Goal: Task Accomplishment & Management: Complete application form

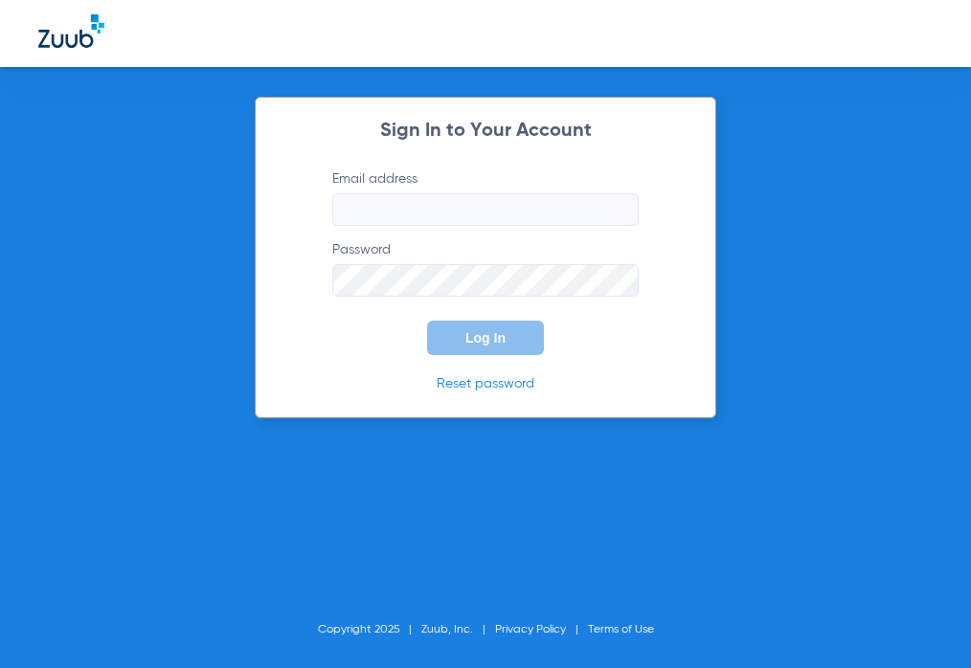
type input "[EMAIL_ADDRESS][DOMAIN_NAME]"
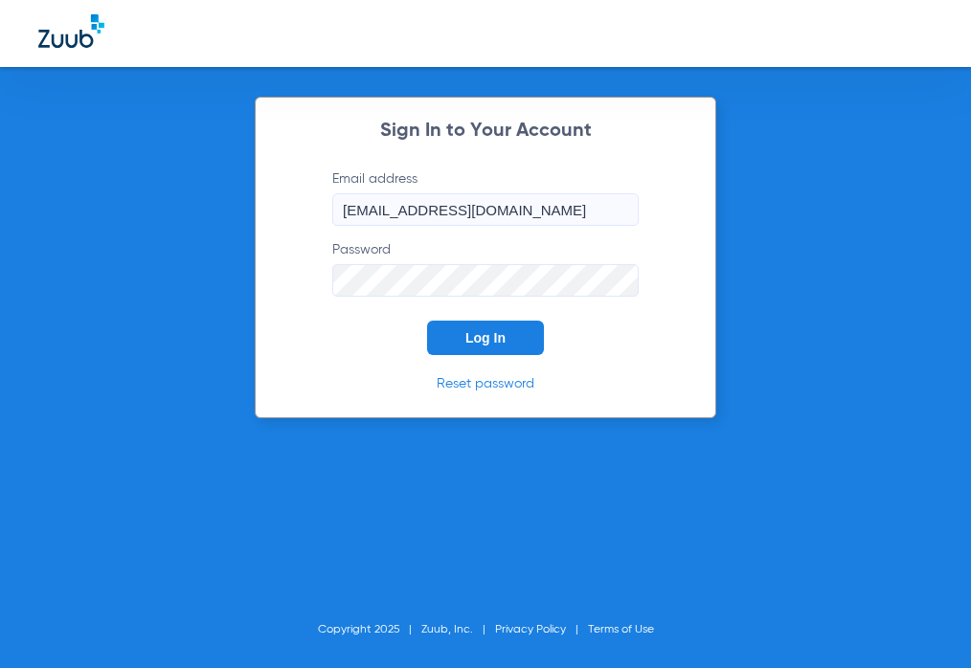
click at [350, 328] on form "Email address [EMAIL_ADDRESS][DOMAIN_NAME] Password Log In" at bounding box center [486, 262] width 364 height 186
click at [486, 338] on span "Log In" at bounding box center [485, 337] width 40 height 15
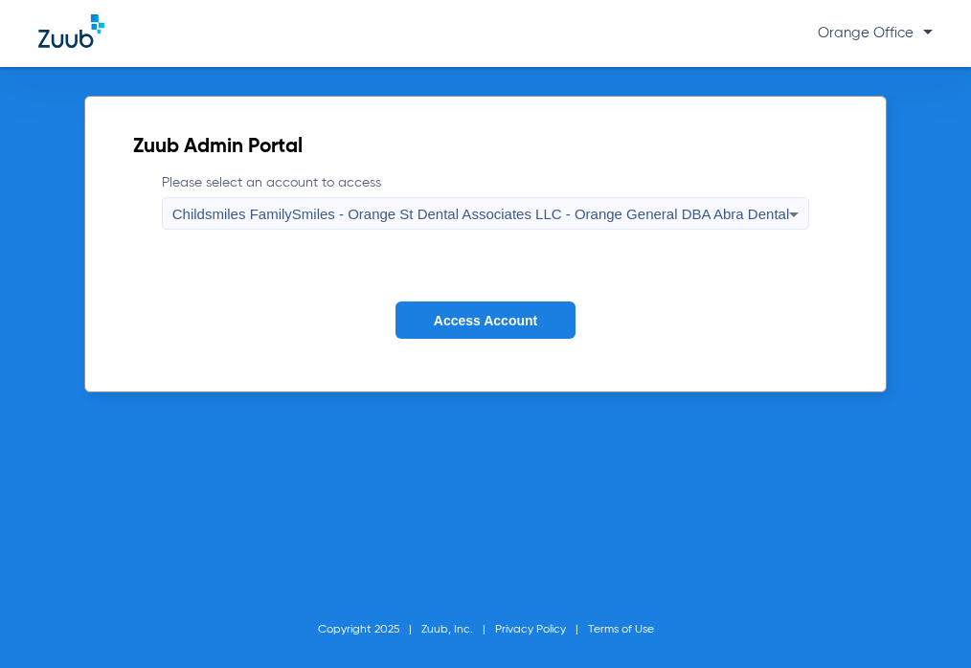
click at [467, 325] on span "Access Account" at bounding box center [485, 320] width 103 height 15
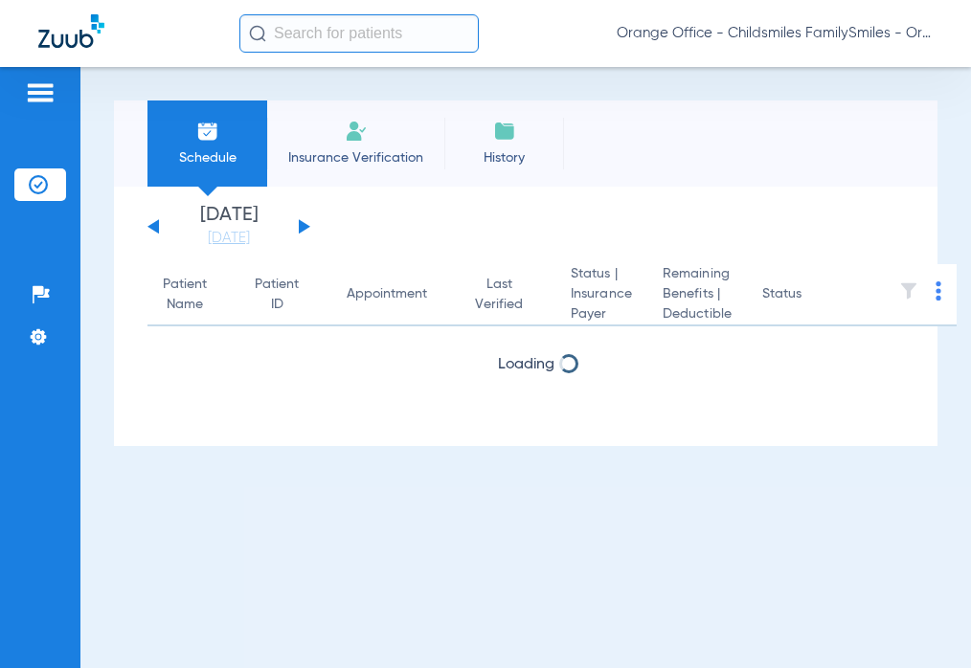
click at [315, 26] on input "text" at bounding box center [358, 33] width 239 height 38
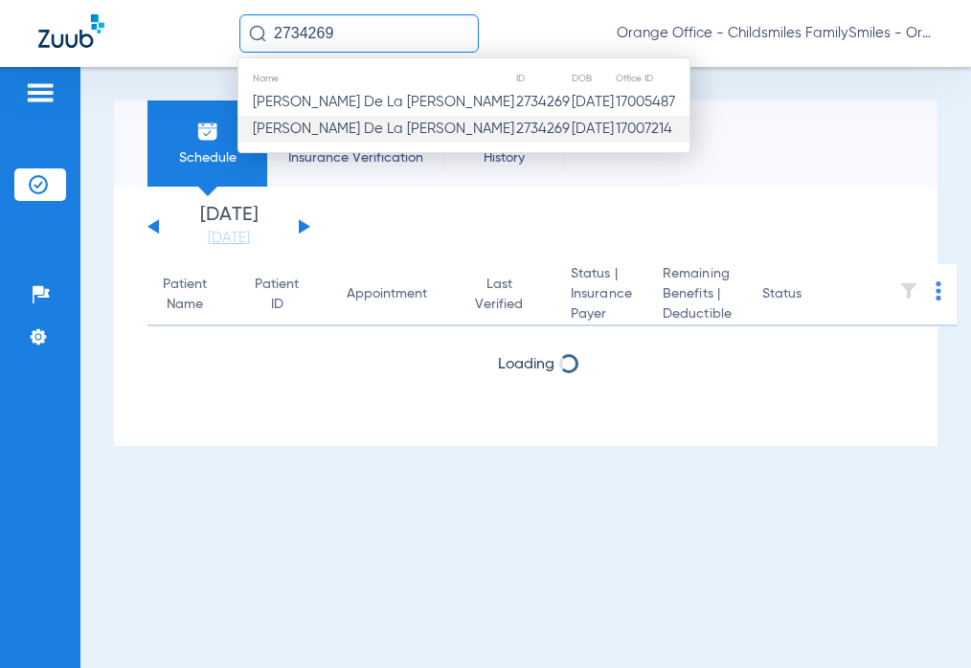
type input "2734269"
click at [571, 129] on td "[DATE]" at bounding box center [593, 129] width 44 height 27
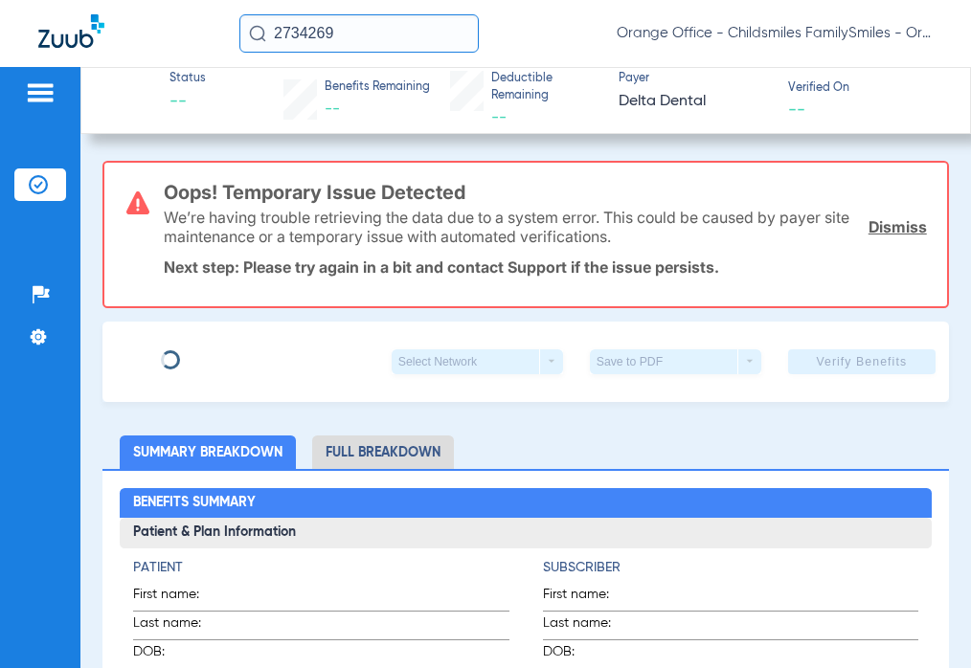
type input "[PERSON_NAME]"
type input "DE LA [PERSON_NAME]"
type input "[DATE]"
type input "0241587431"
type input "6235900001"
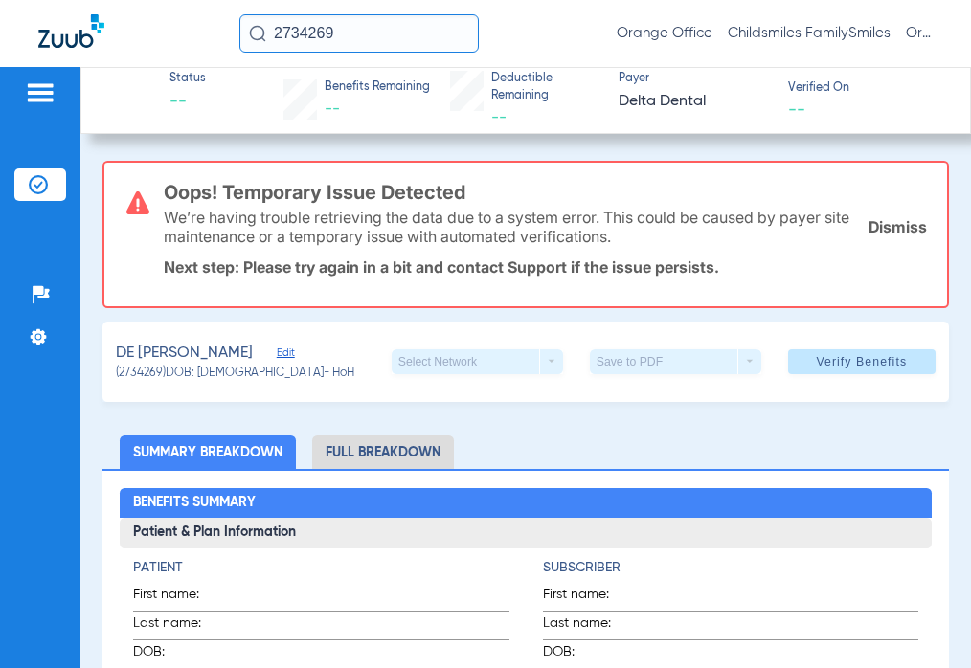
click at [286, 353] on span "Edit" at bounding box center [285, 356] width 17 height 18
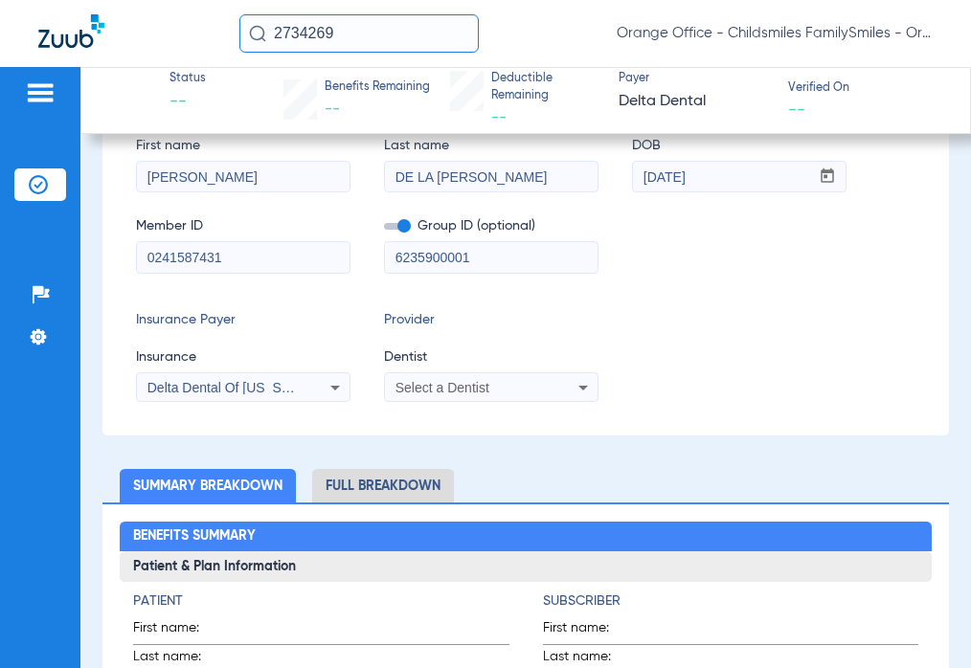
scroll to position [383, 0]
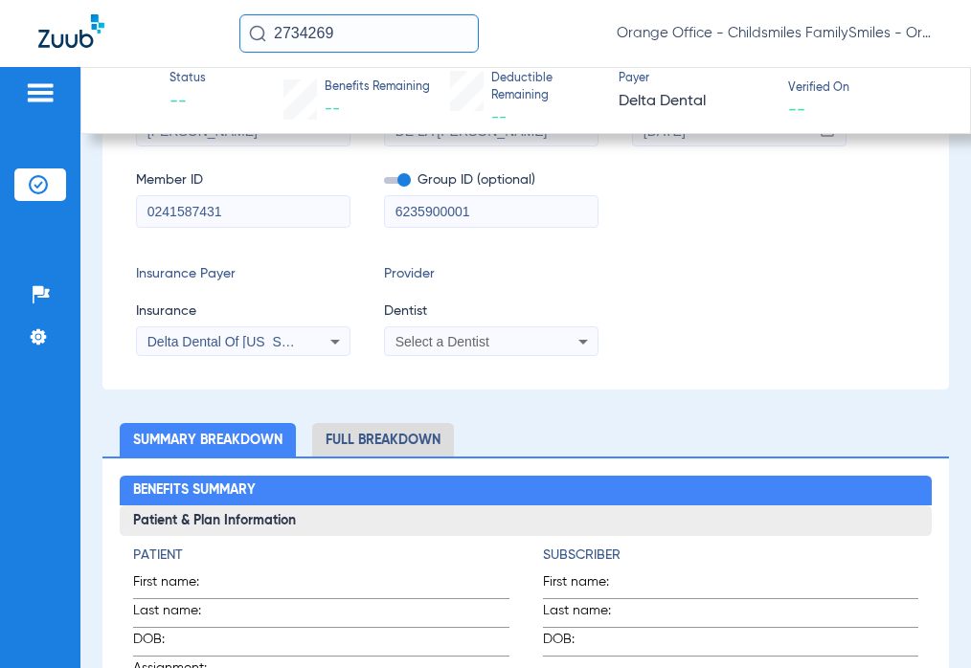
click at [258, 211] on input "0241587431" at bounding box center [243, 211] width 213 height 31
click at [513, 350] on div "Select a Dentist" at bounding box center [491, 341] width 213 height 23
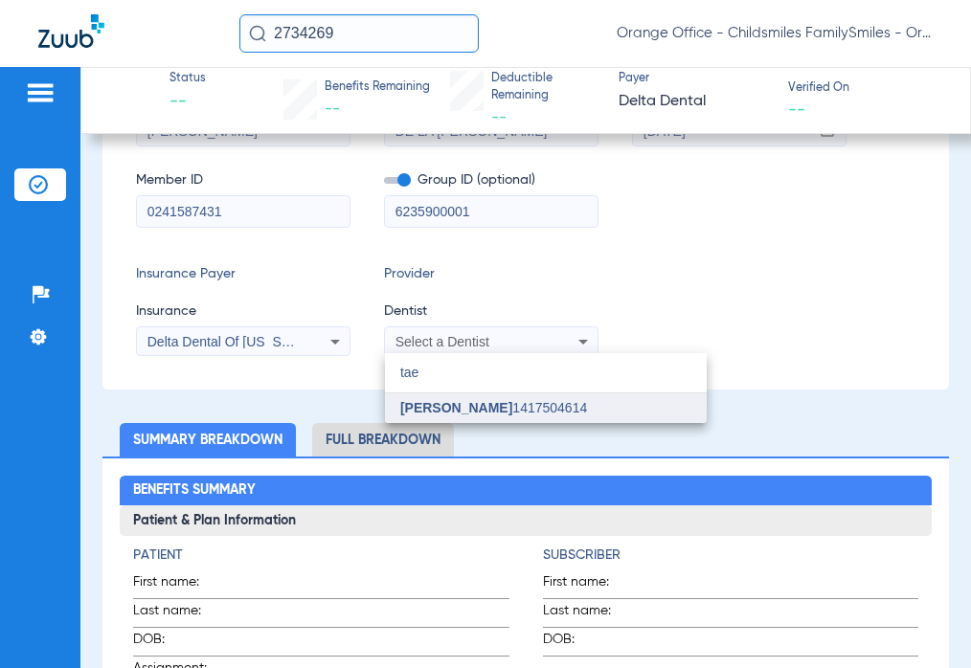
type input "tae"
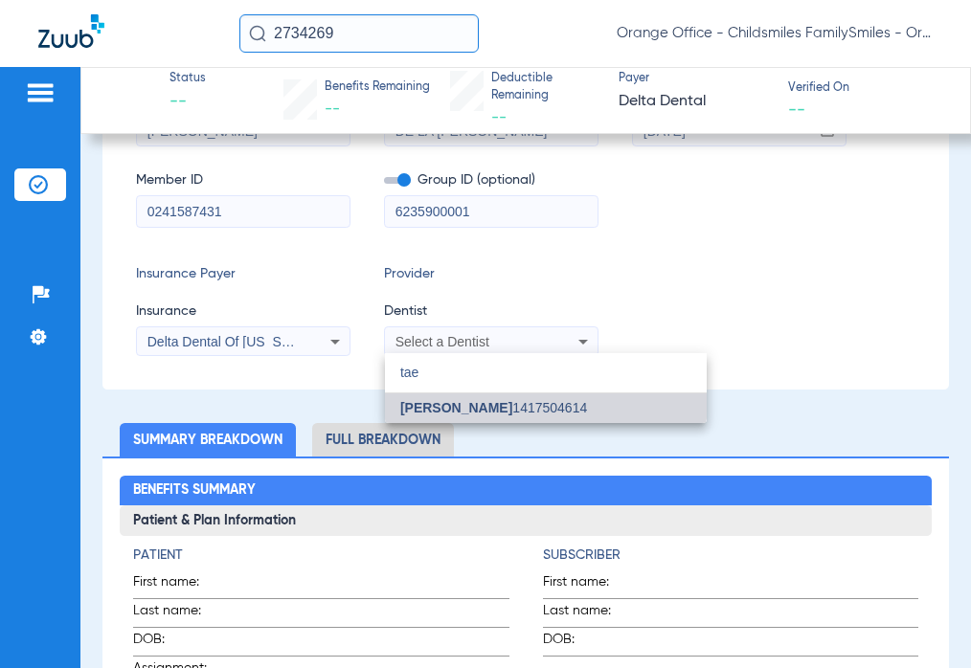
click at [479, 397] on mat-option "[PERSON_NAME] 1417504614" at bounding box center [546, 409] width 322 height 31
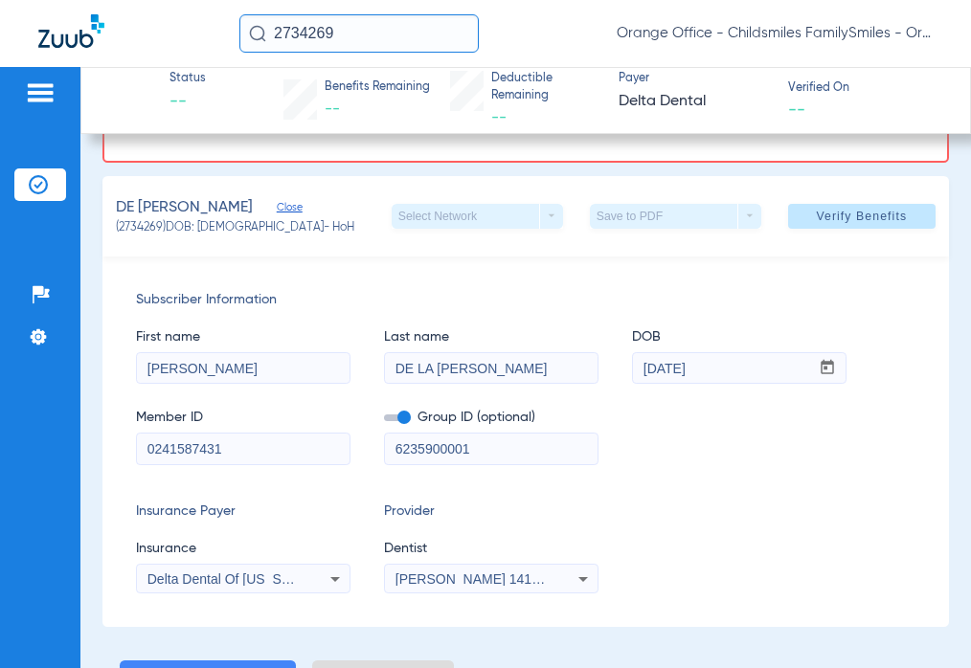
scroll to position [96, 0]
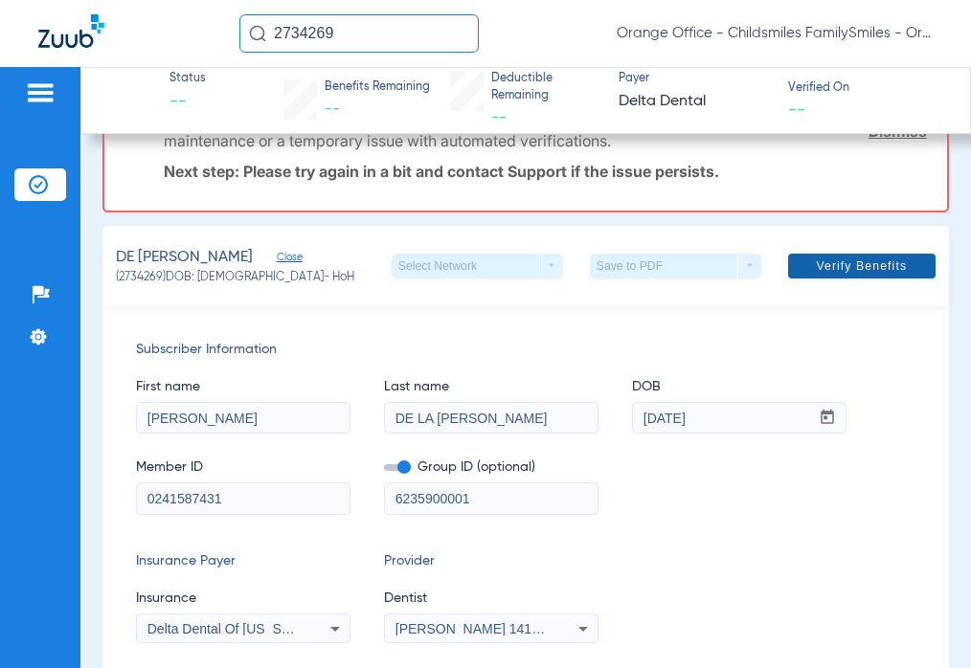
click at [871, 272] on span "Verify Benefits" at bounding box center [861, 266] width 91 height 15
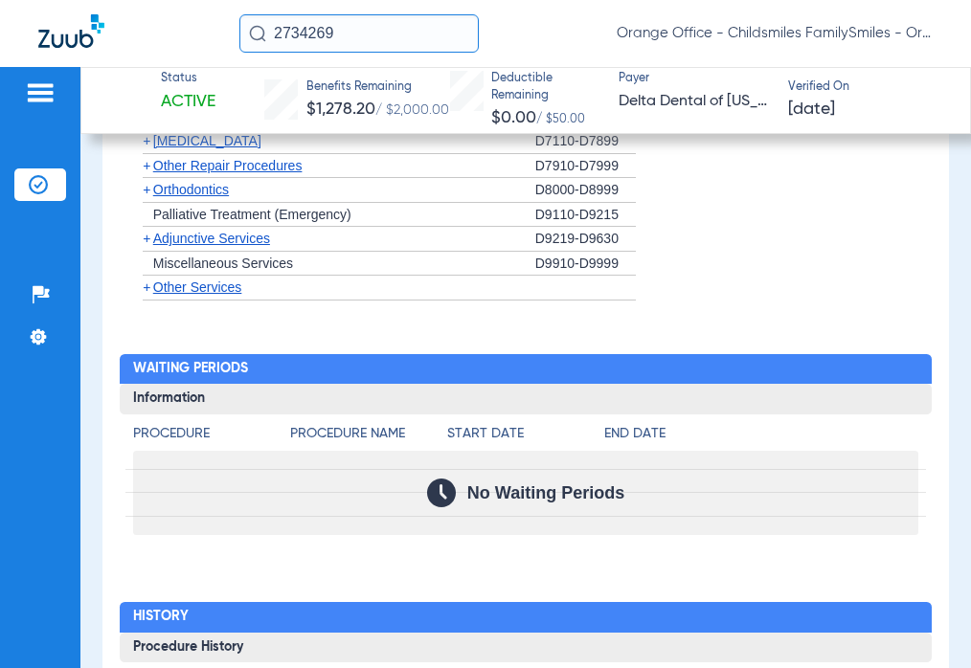
scroll to position [2586, 0]
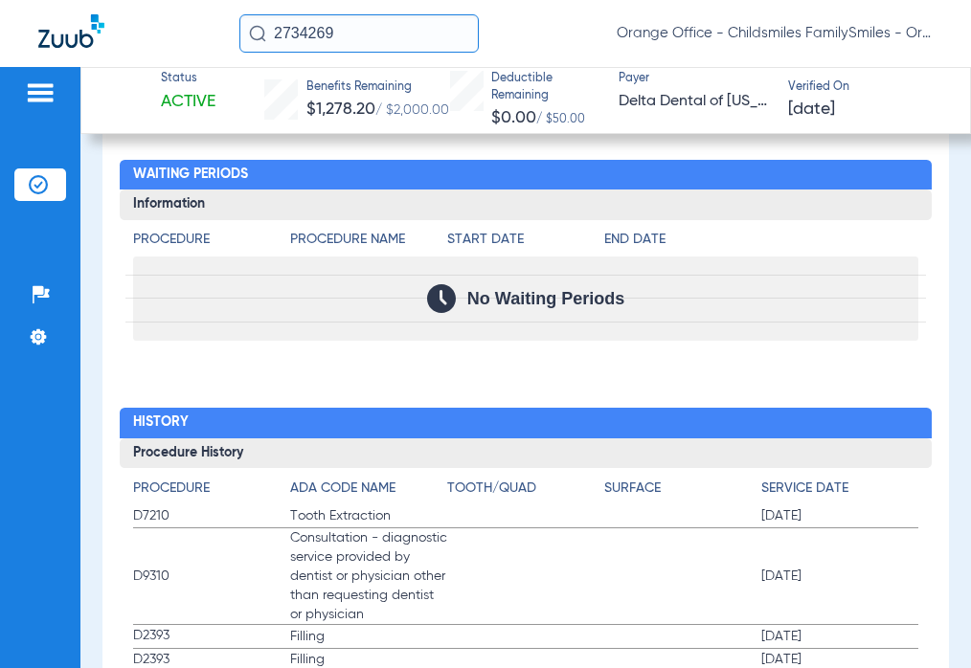
drag, startPoint x: 346, startPoint y: 34, endPoint x: 26, endPoint y: 6, distance: 321.1
click at [128, 19] on div "2734269 Orange Office - Childsmiles FamilySmiles - Orange St Dental Associates …" at bounding box center [485, 33] width 971 height 67
type input "1910769"
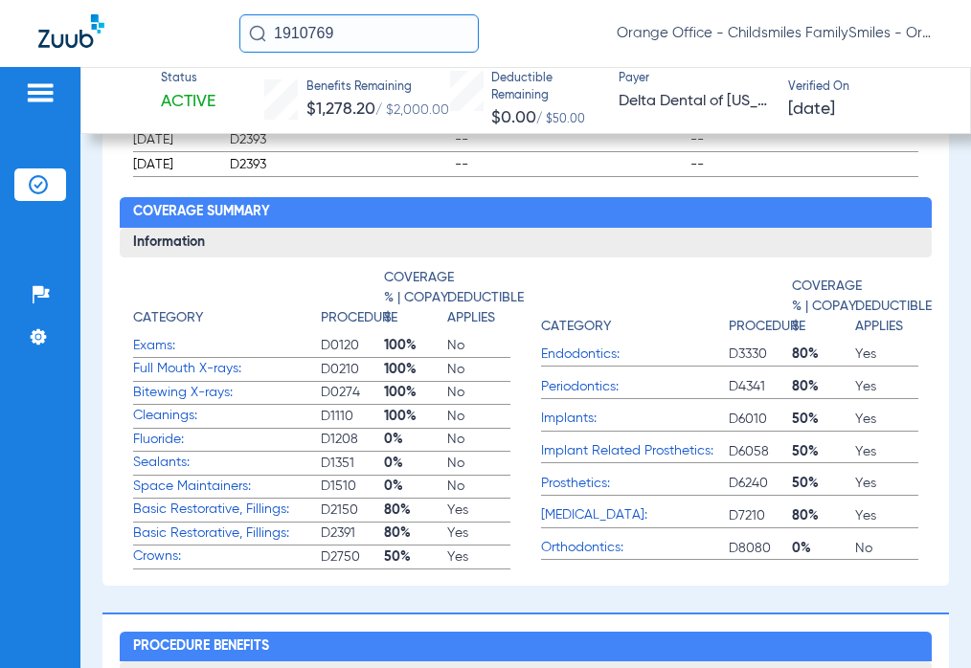
scroll to position [575, 0]
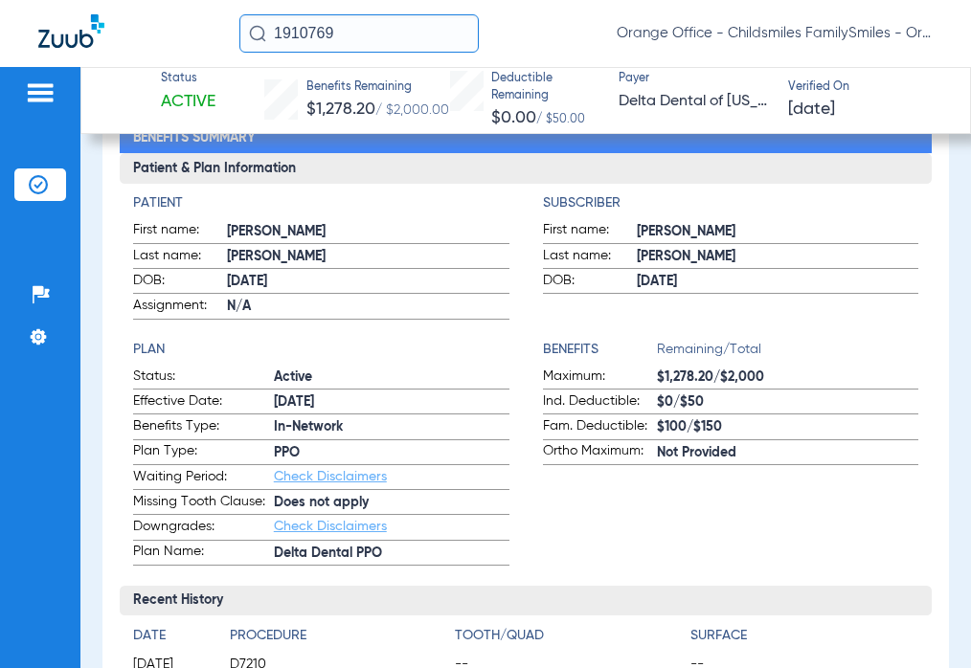
click at [351, 42] on input "1910769" at bounding box center [358, 33] width 239 height 38
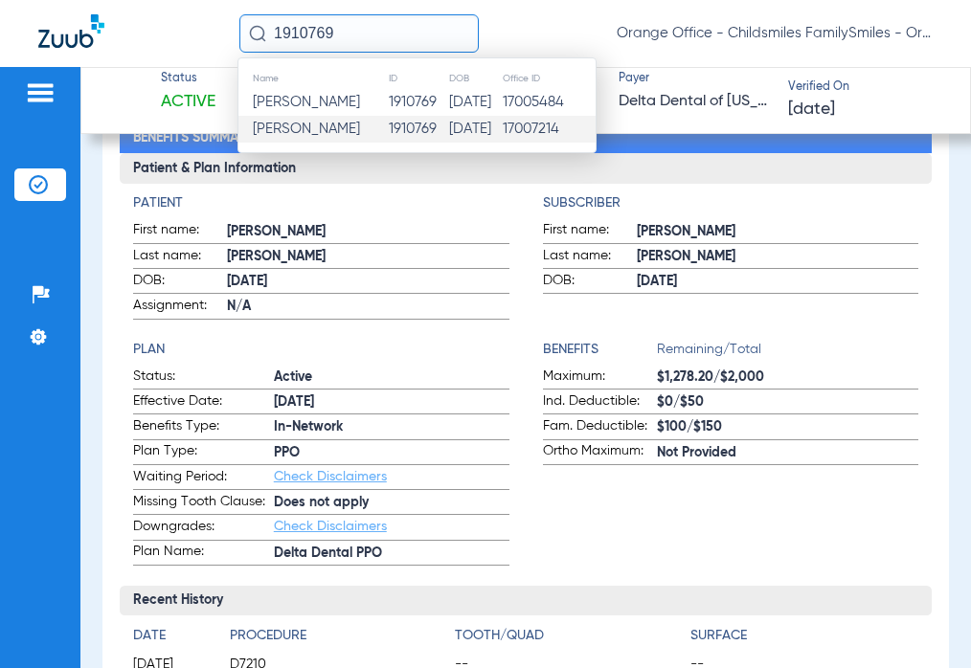
click at [393, 130] on td "1910769" at bounding box center [418, 129] width 60 height 27
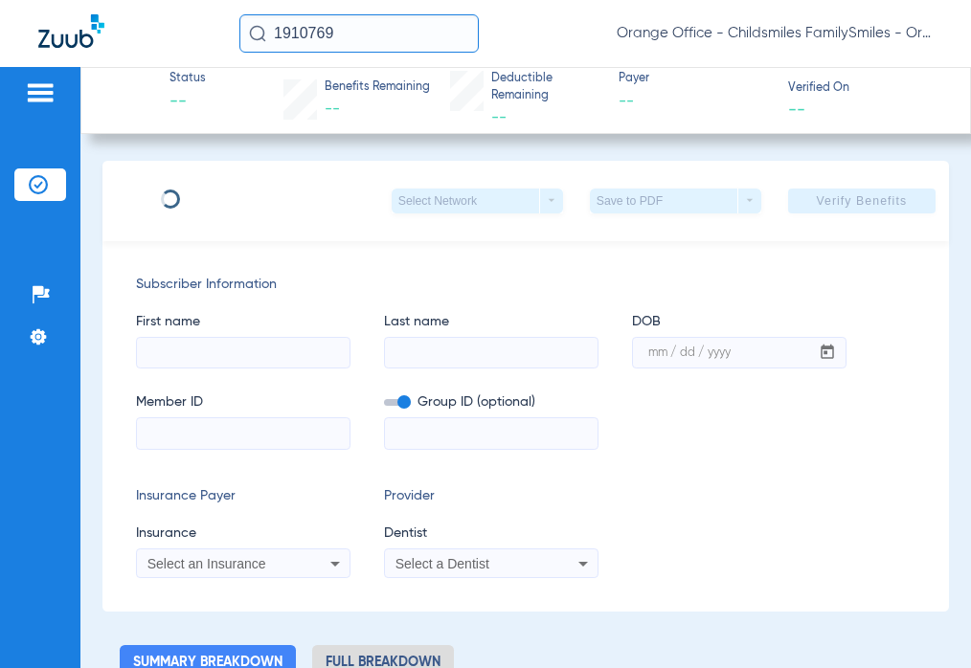
type input "PRUDENTIA"
type input "[PERSON_NAME]"
type input "[DATE]"
type input "3HZN20825530"
type input "0761071111"
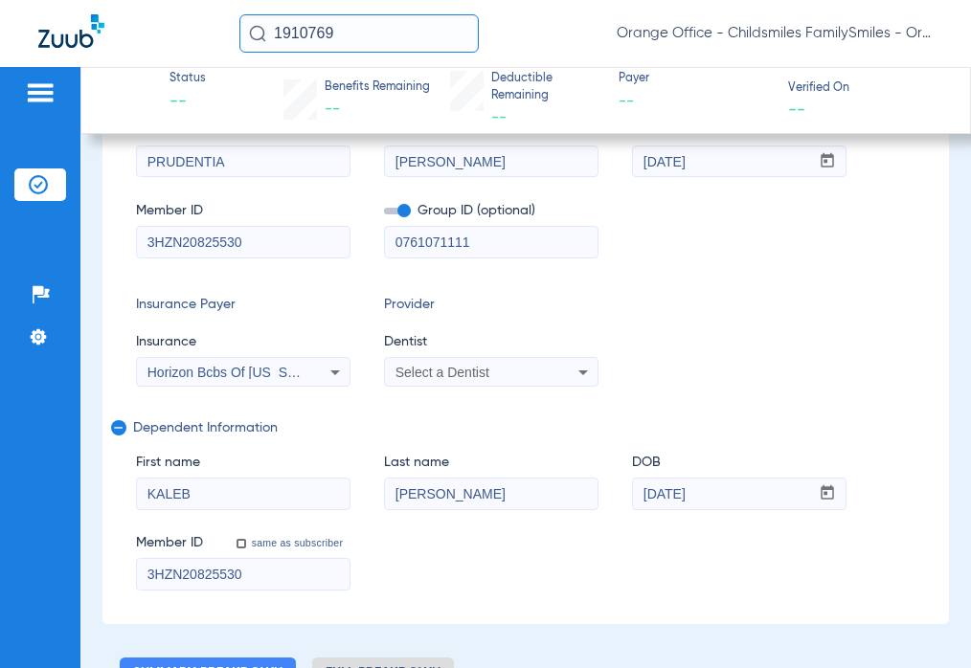
scroll to position [96, 0]
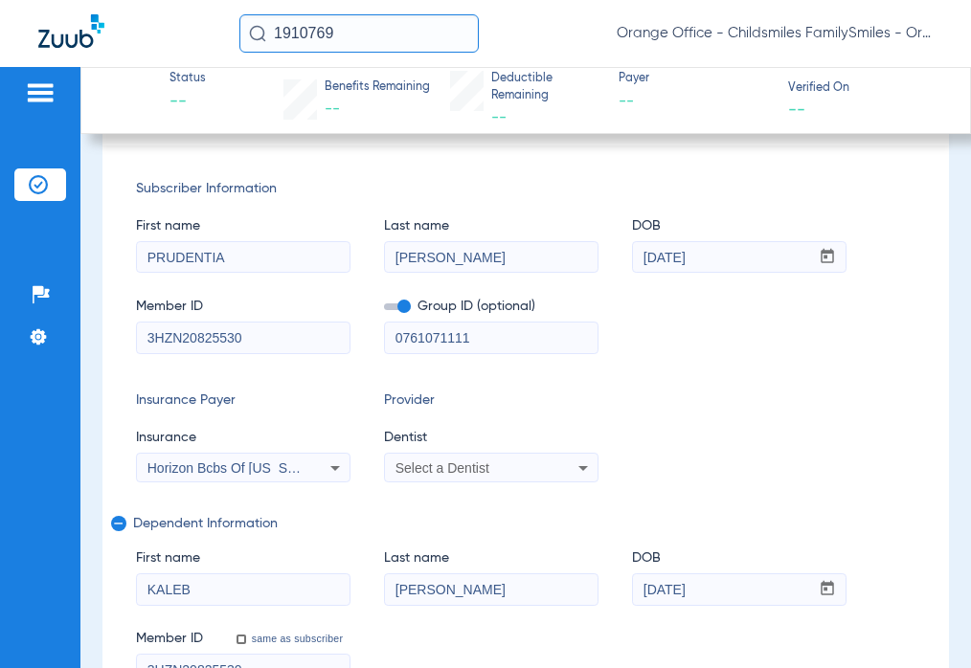
click at [444, 464] on span "Select a Dentist" at bounding box center [442, 468] width 94 height 15
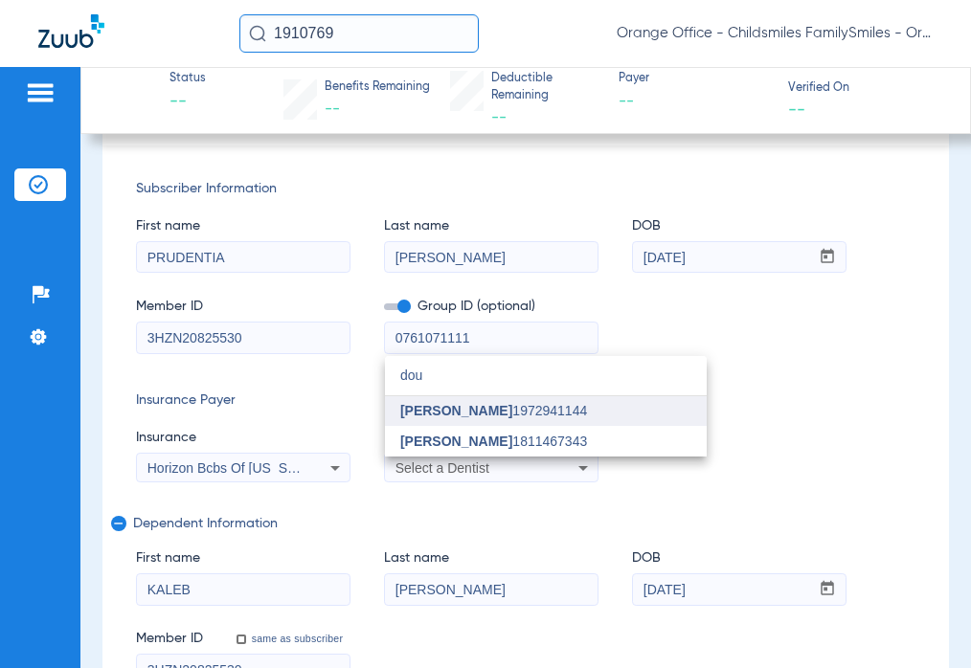
type input "dou"
click at [479, 401] on mat-option "[PERSON_NAME] 1972941144" at bounding box center [546, 411] width 322 height 31
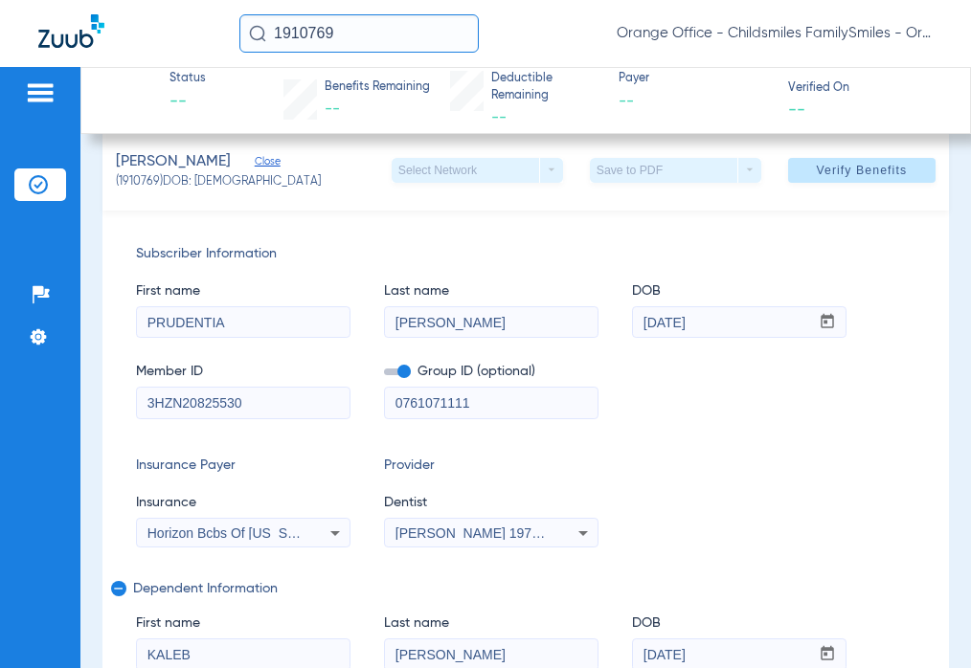
scroll to position [0, 0]
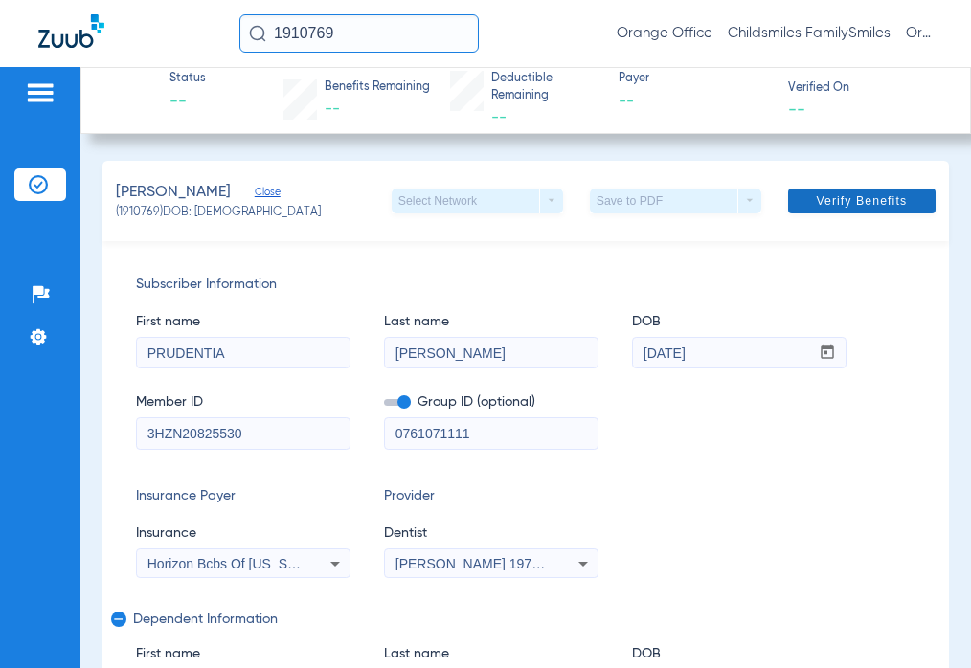
click at [843, 199] on span "Verify Benefits" at bounding box center [861, 200] width 91 height 15
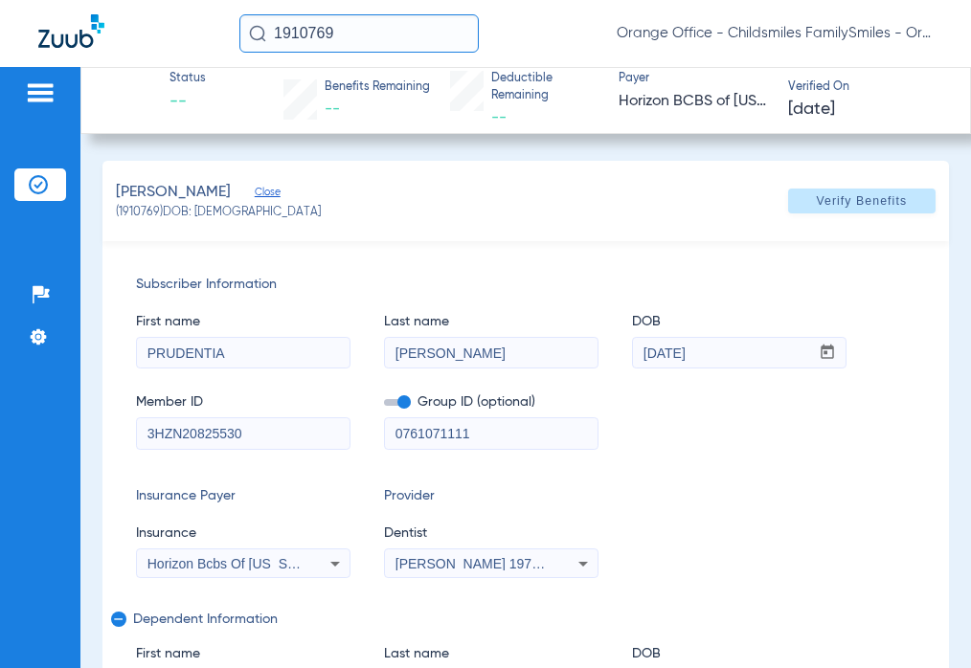
type input "0"
select select "page-width"
type input "1"
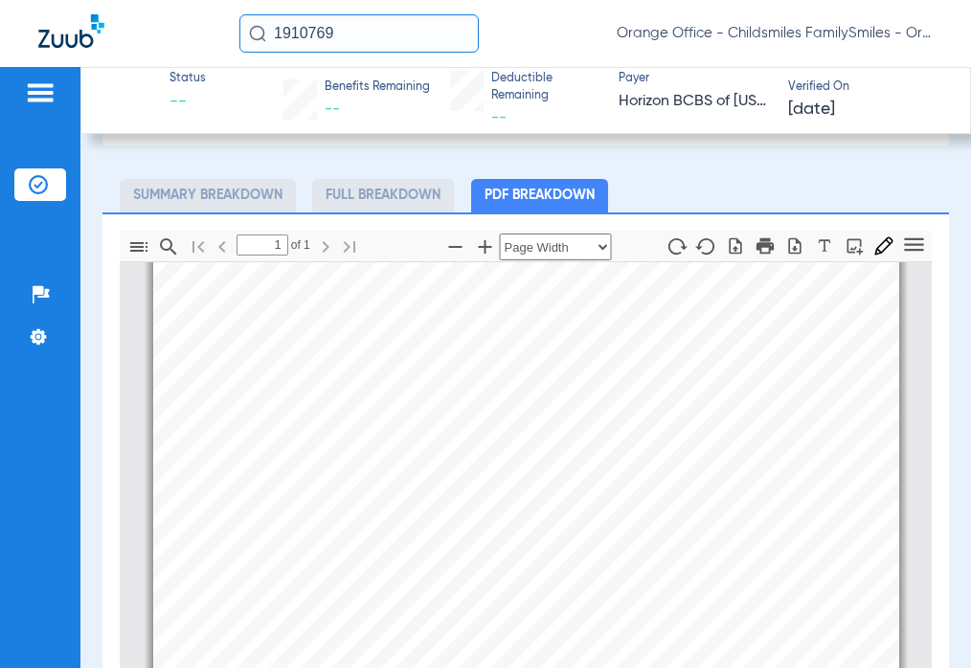
scroll to position [105, 0]
click at [479, 247] on icon "button" at bounding box center [485, 246] width 13 height 13
select select "custom"
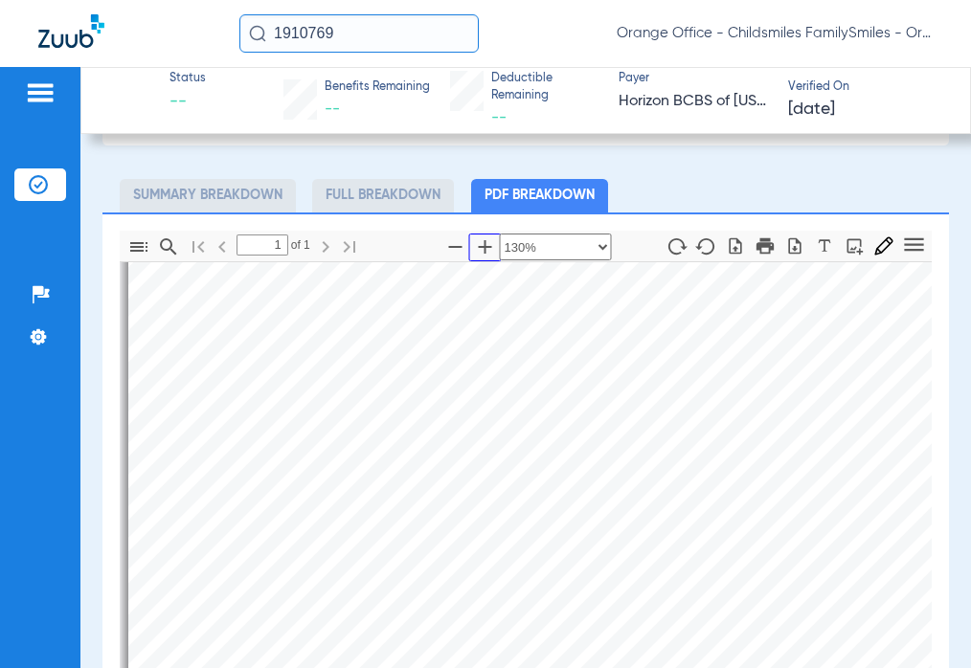
scroll to position [793, 0]
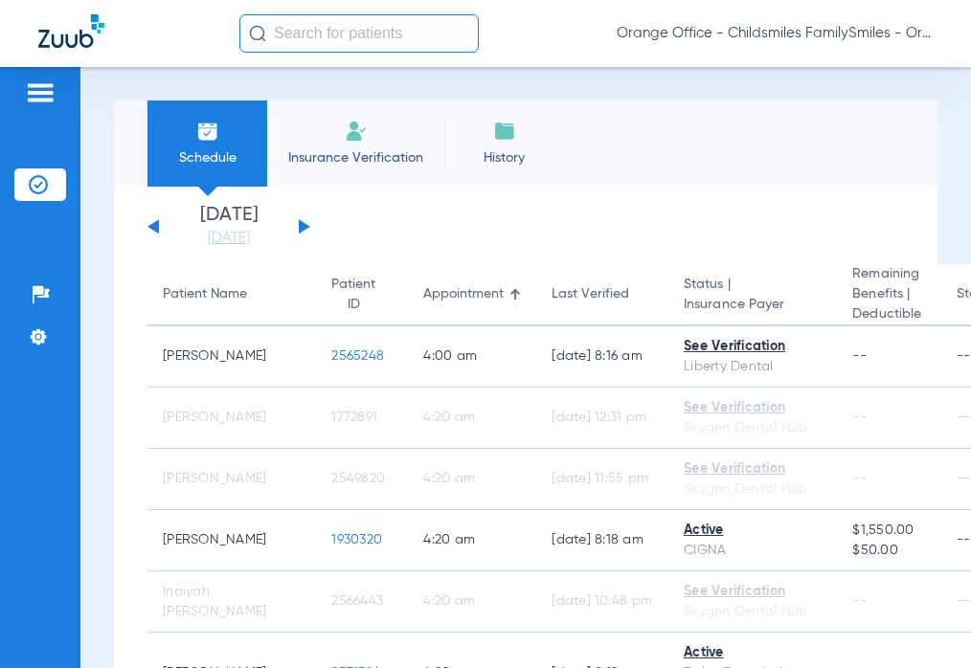
click at [373, 39] on input "text" at bounding box center [358, 33] width 239 height 38
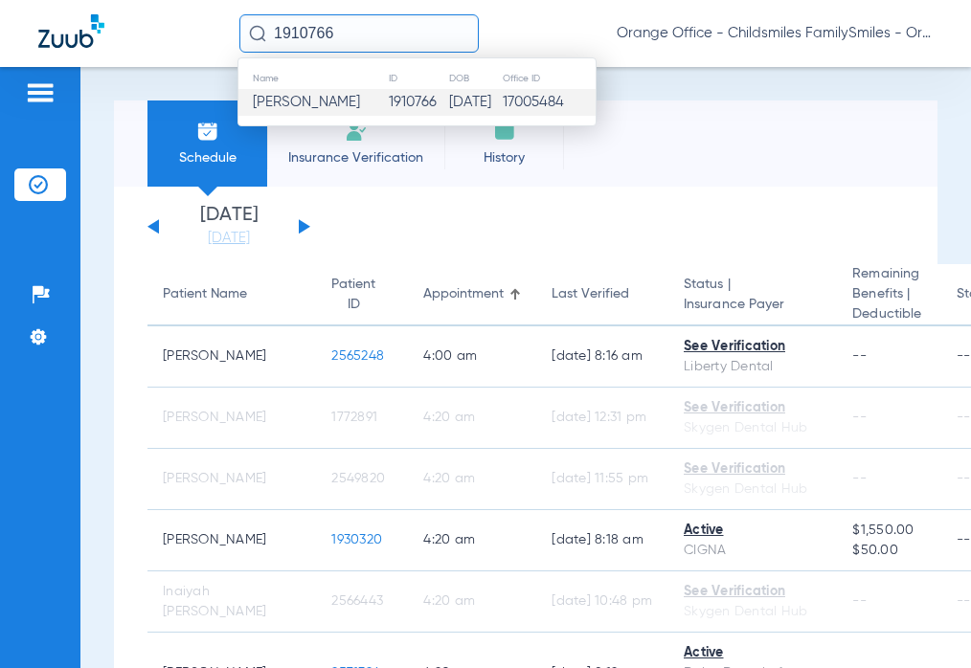
type input "1910766"
click at [388, 109] on td "1910766" at bounding box center [418, 102] width 60 height 27
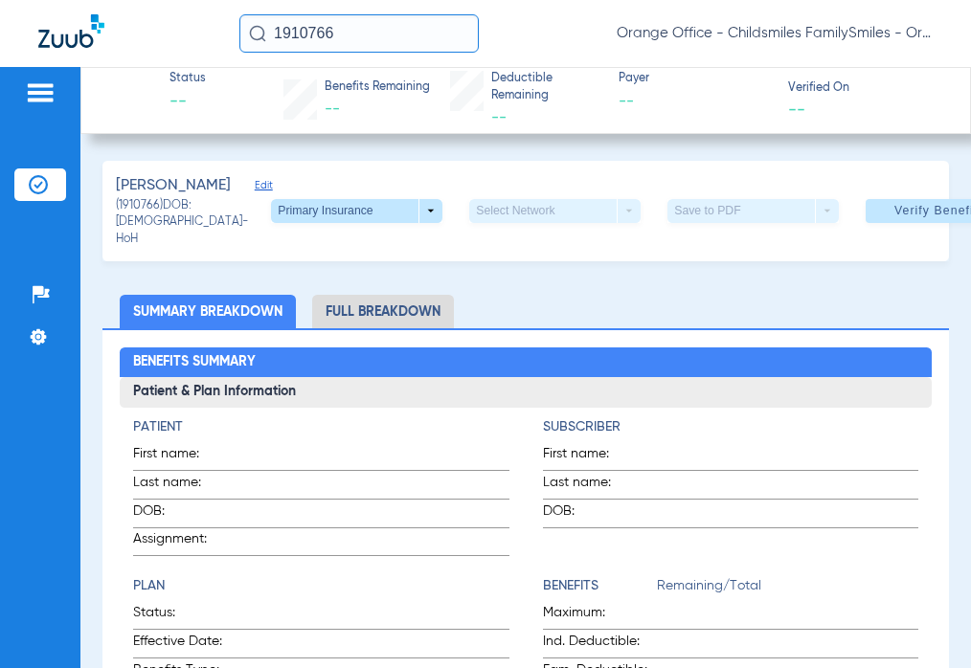
click at [255, 183] on span "Edit" at bounding box center [263, 188] width 17 height 18
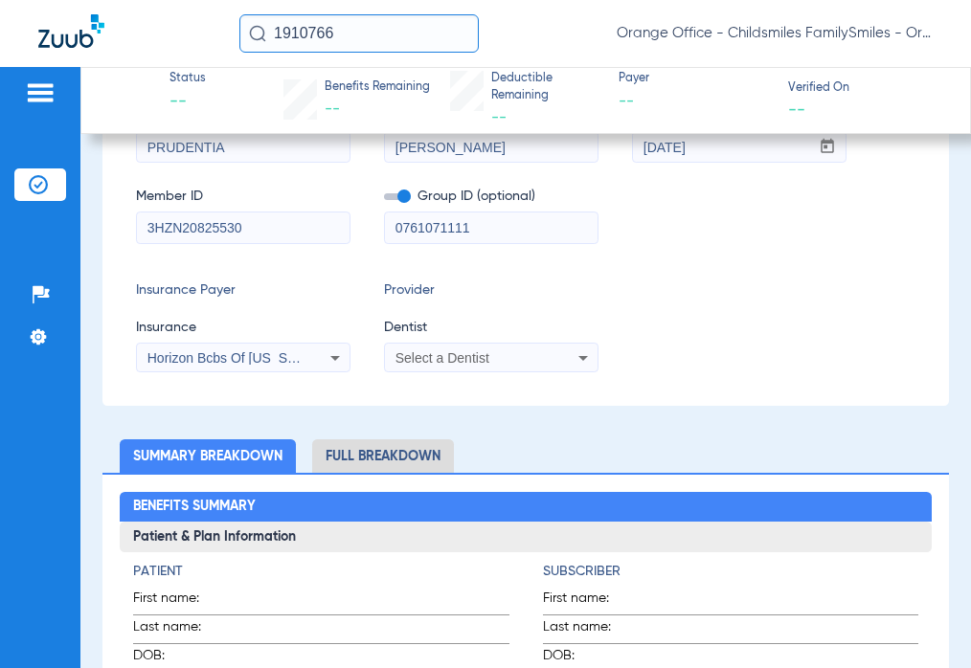
scroll to position [192, 0]
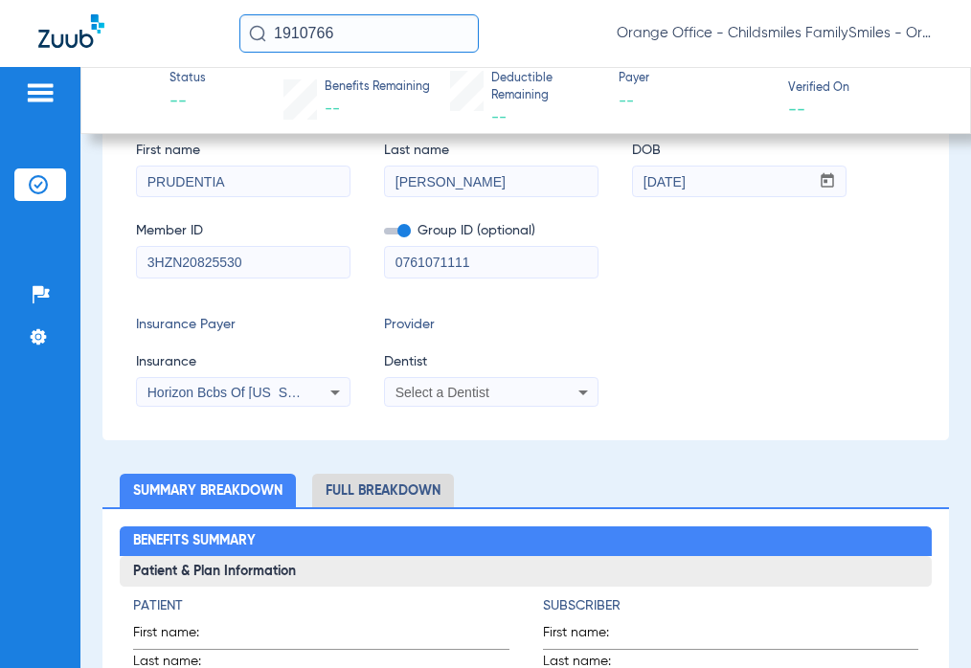
click at [520, 399] on div "Select a Dentist" at bounding box center [472, 392] width 154 height 13
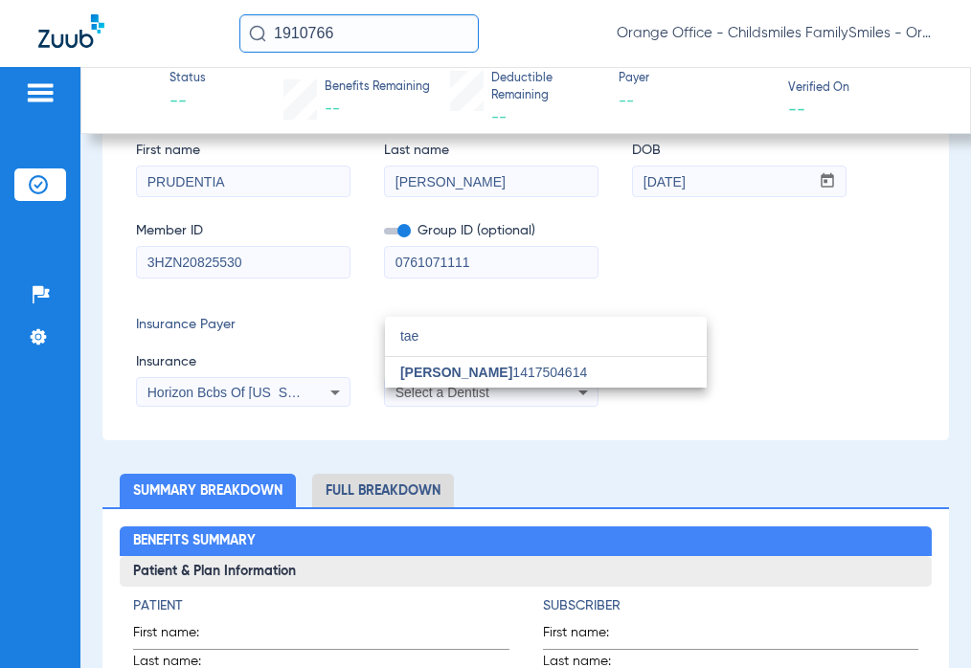
type input "tae"
click at [506, 357] on div "tae close [PERSON_NAME] 1417504614" at bounding box center [546, 352] width 322 height 71
click at [504, 362] on mat-option "[PERSON_NAME] 1417504614" at bounding box center [546, 372] width 322 height 31
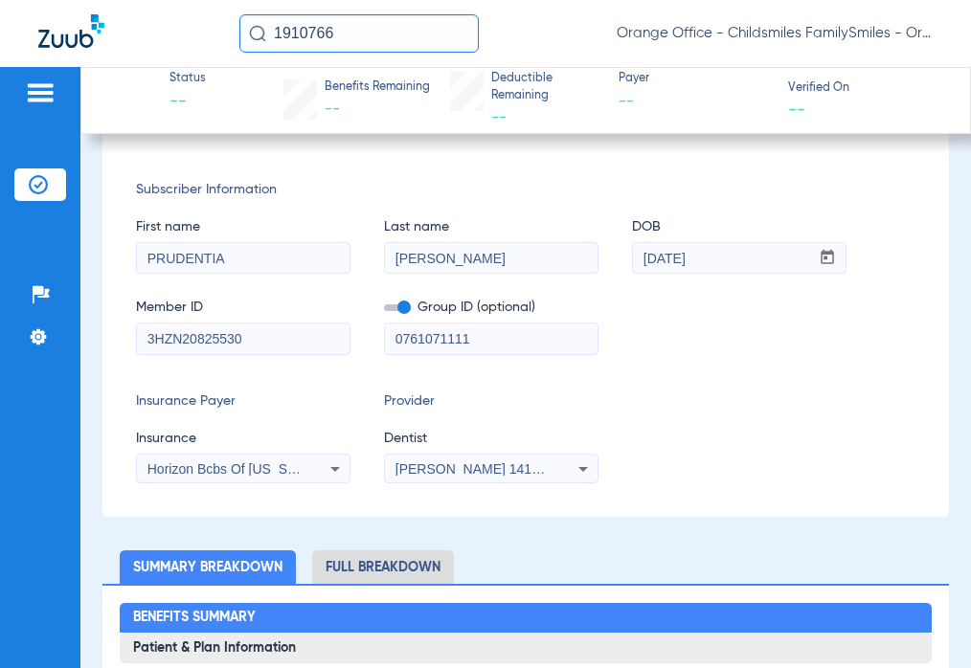
scroll to position [0, 0]
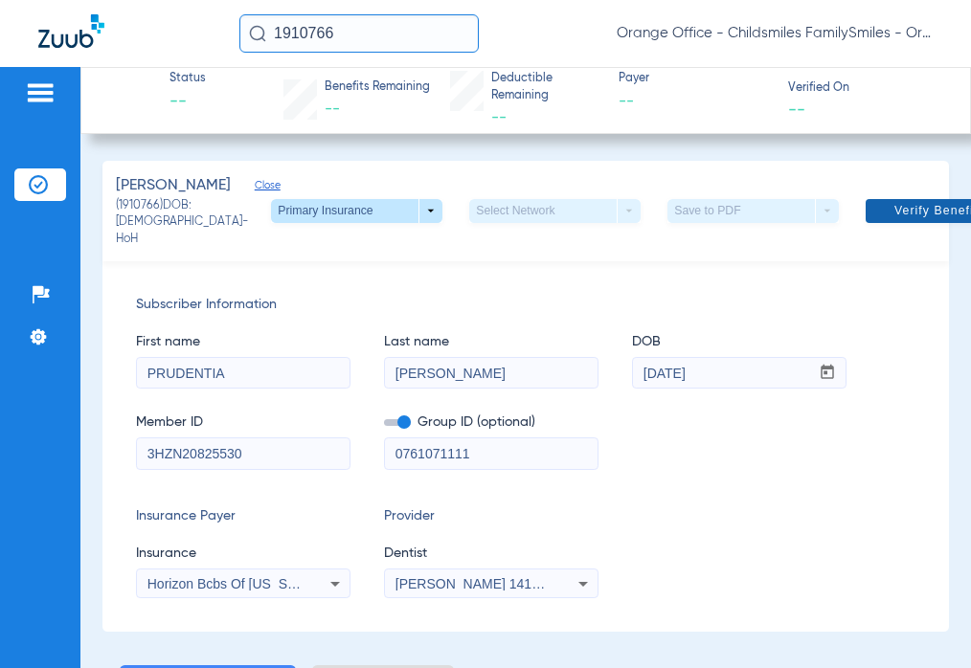
click at [894, 218] on span "Verify Benefits" at bounding box center [939, 210] width 91 height 15
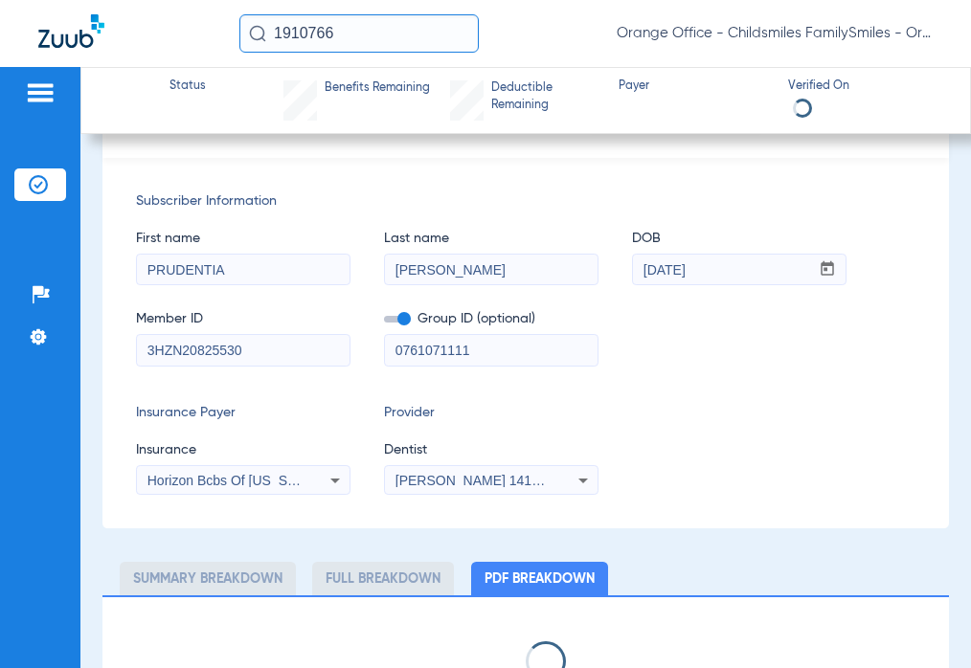
scroll to position [145, 0]
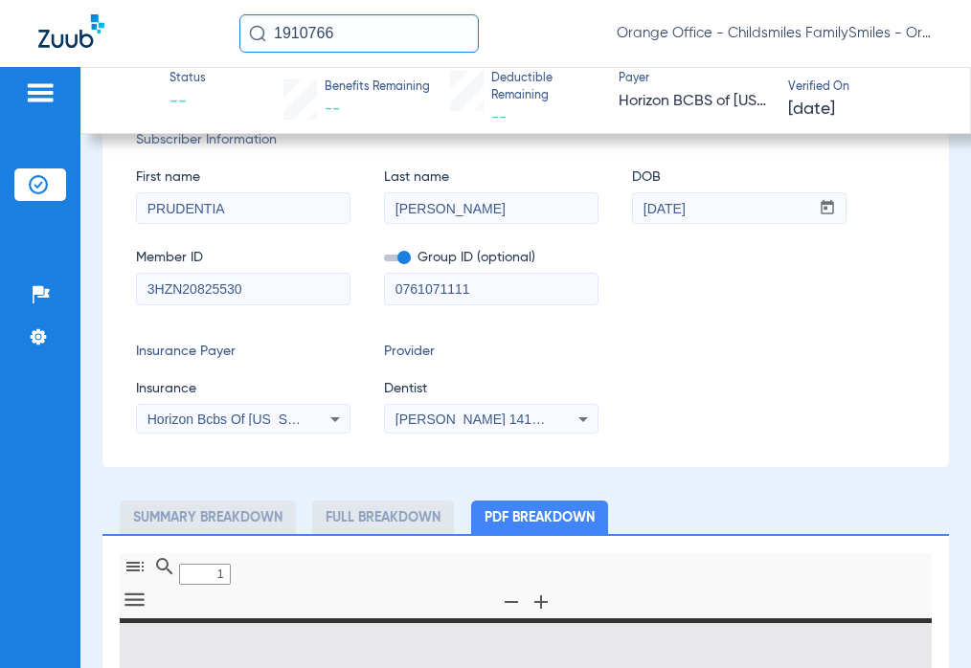
type input "0"
select select "page-width"
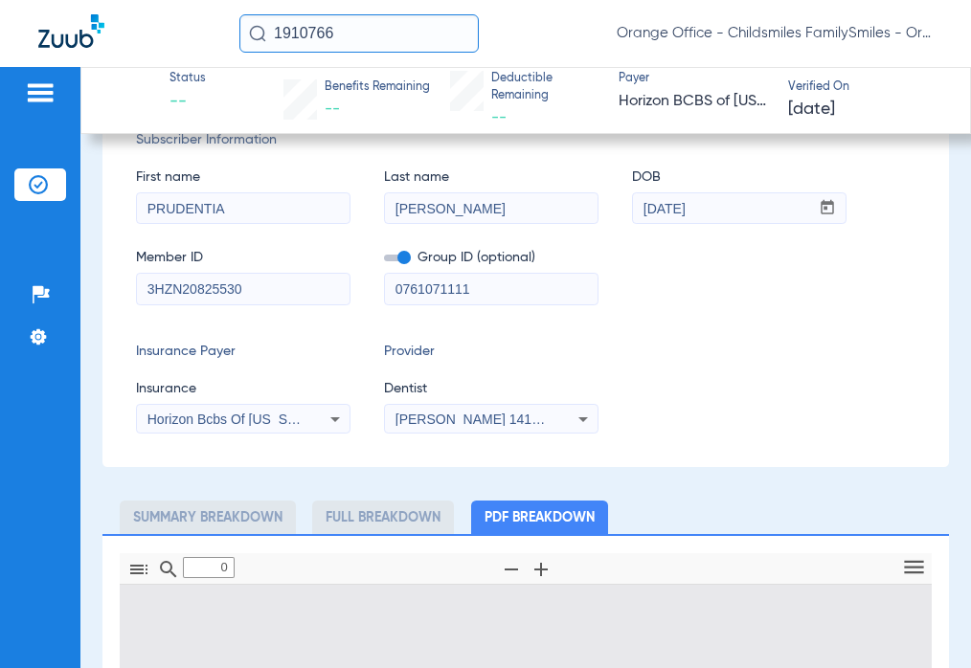
type input "1"
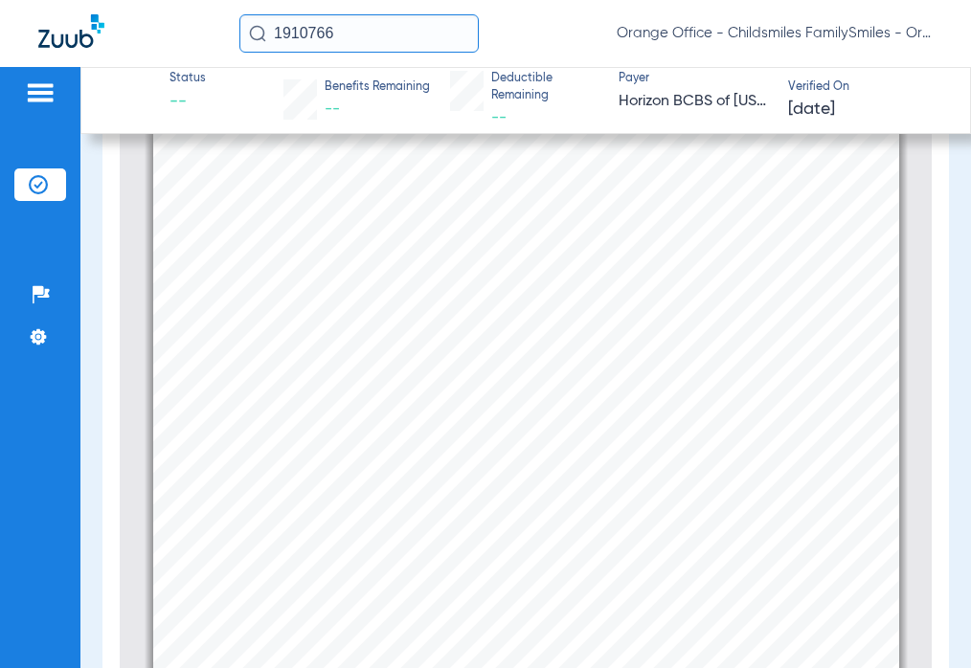
scroll to position [297, 0]
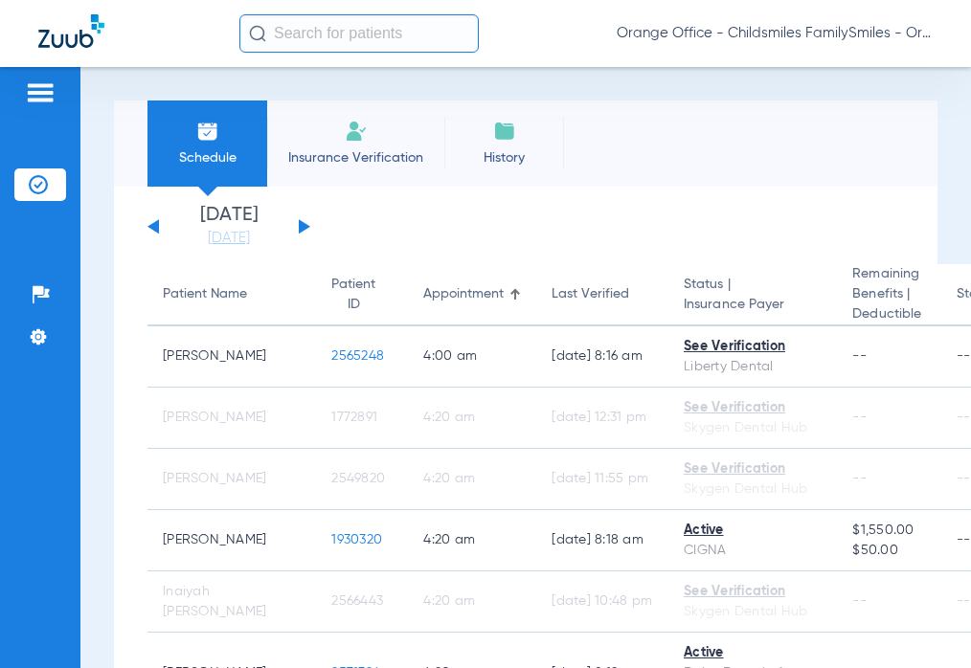
drag, startPoint x: 314, startPoint y: 49, endPoint x: 65, endPoint y: 237, distance: 312.4
click at [315, 49] on input "text" at bounding box center [358, 33] width 239 height 38
click at [387, 34] on input "text" at bounding box center [358, 33] width 239 height 38
click at [385, 36] on input "text" at bounding box center [358, 33] width 239 height 38
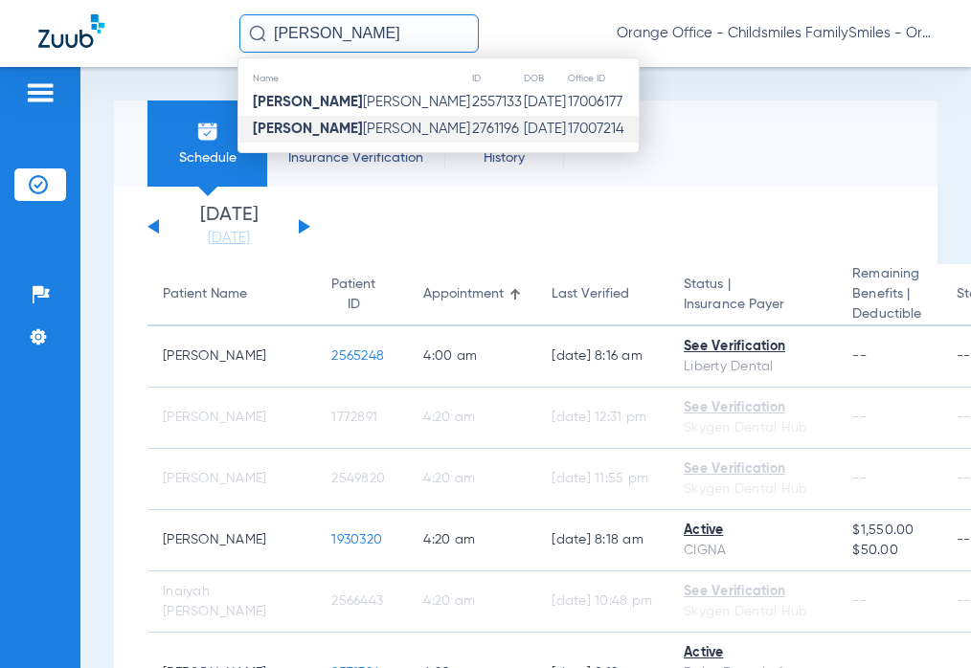
type input "ALFIDA"
click at [471, 127] on td "2761196" at bounding box center [497, 129] width 52 height 27
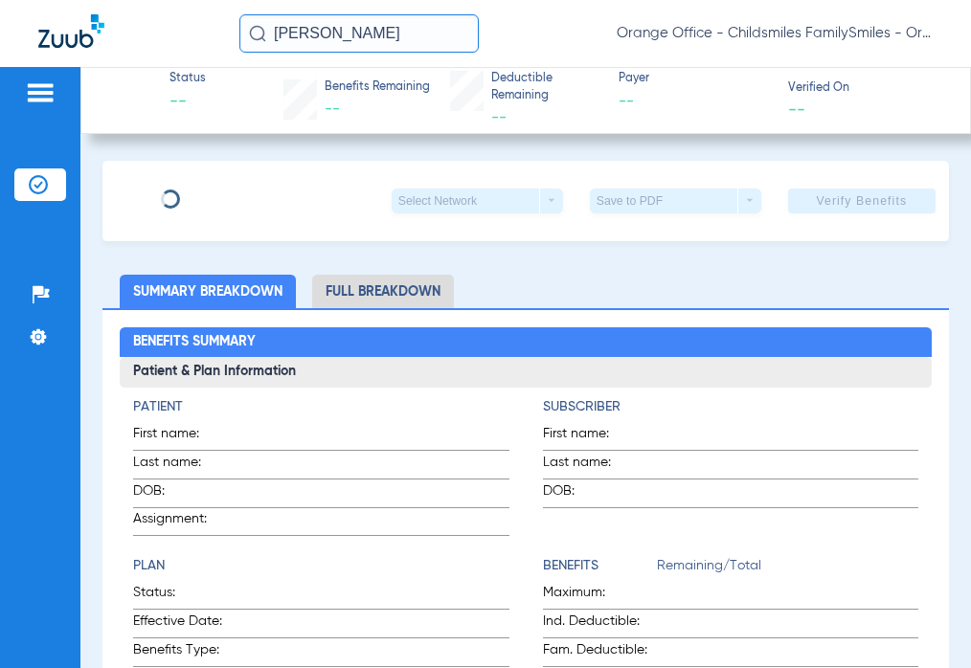
type input "Alfida"
type input "Suazo"
type input "10/05/1963"
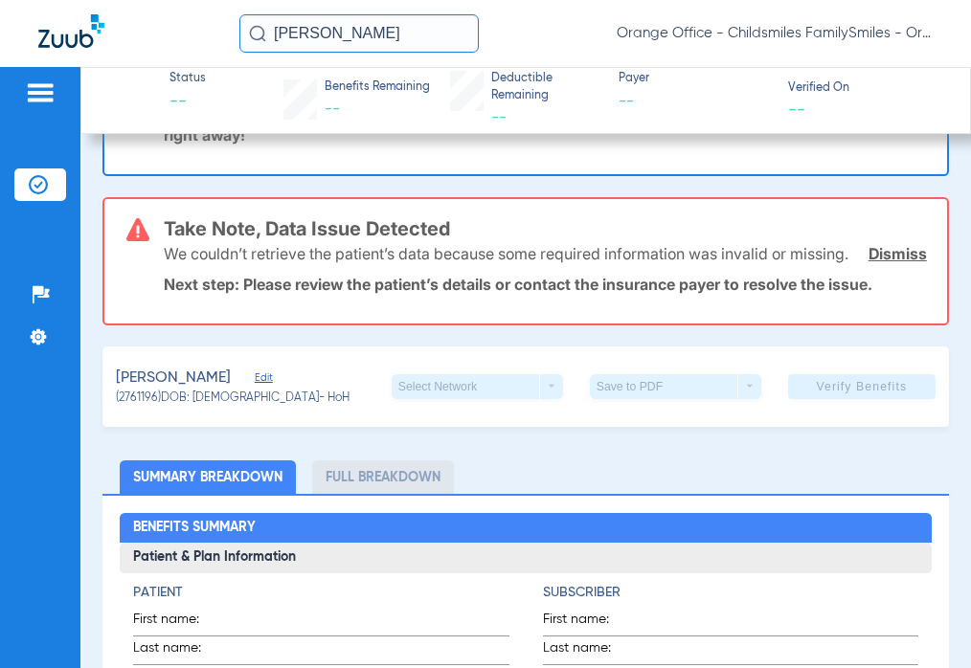
scroll to position [287, 0]
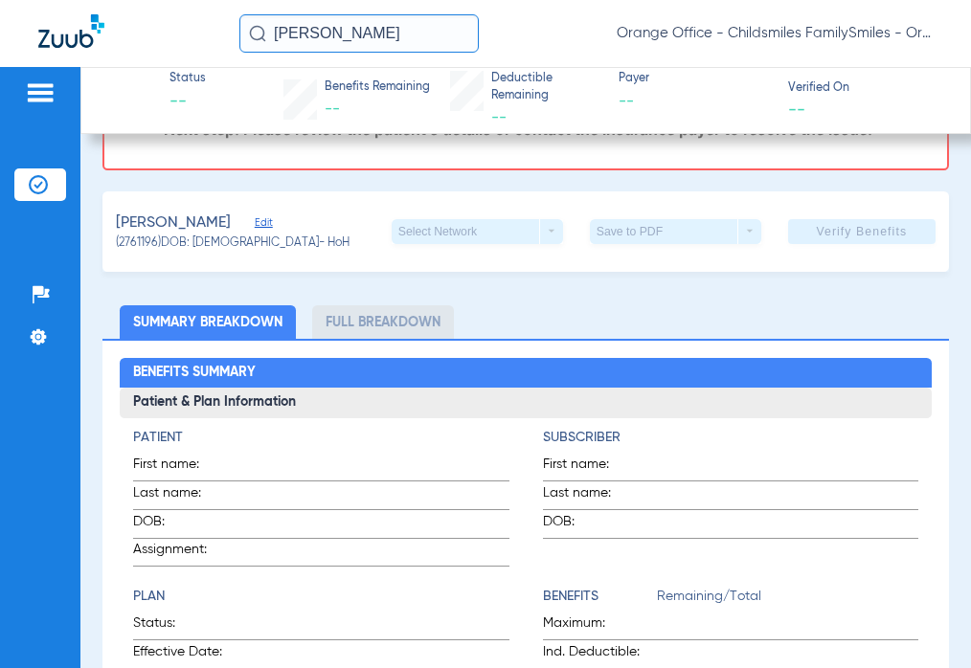
click at [255, 235] on span "Edit" at bounding box center [263, 225] width 17 height 18
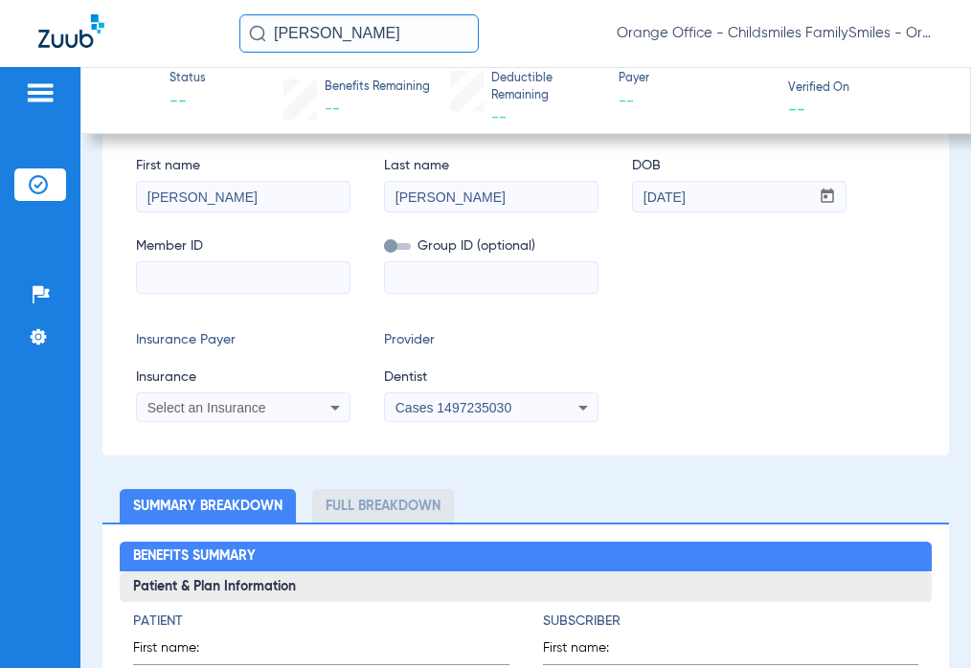
scroll to position [479, 0]
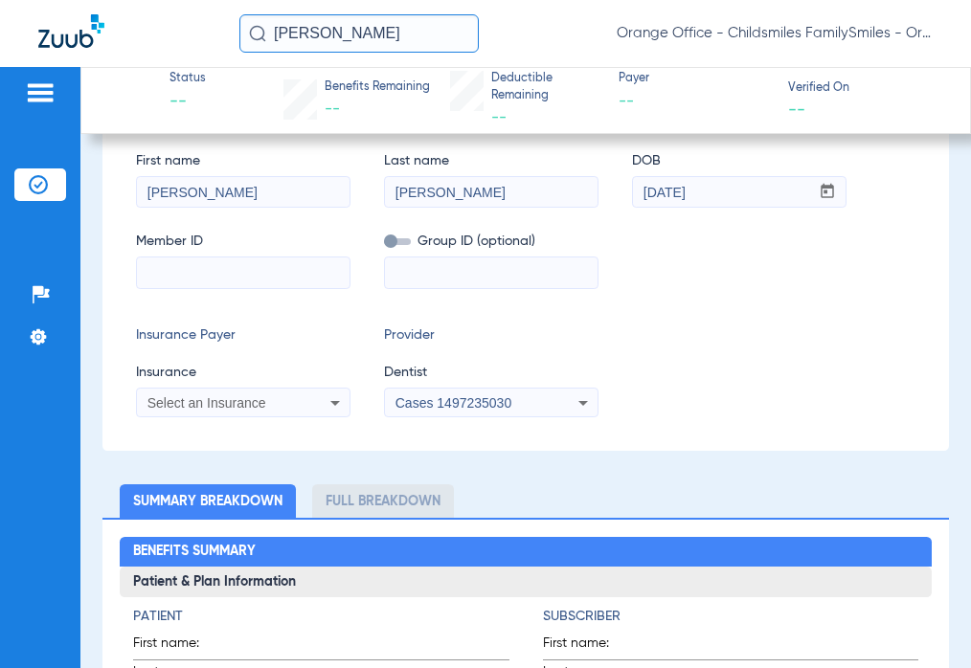
click at [224, 284] on input at bounding box center [243, 273] width 213 height 31
type input "K1246306301"
click at [208, 418] on mat-select "Select an Insurance" at bounding box center [243, 403] width 215 height 31
click at [208, 411] on span "Select an Insurance" at bounding box center [206, 402] width 119 height 15
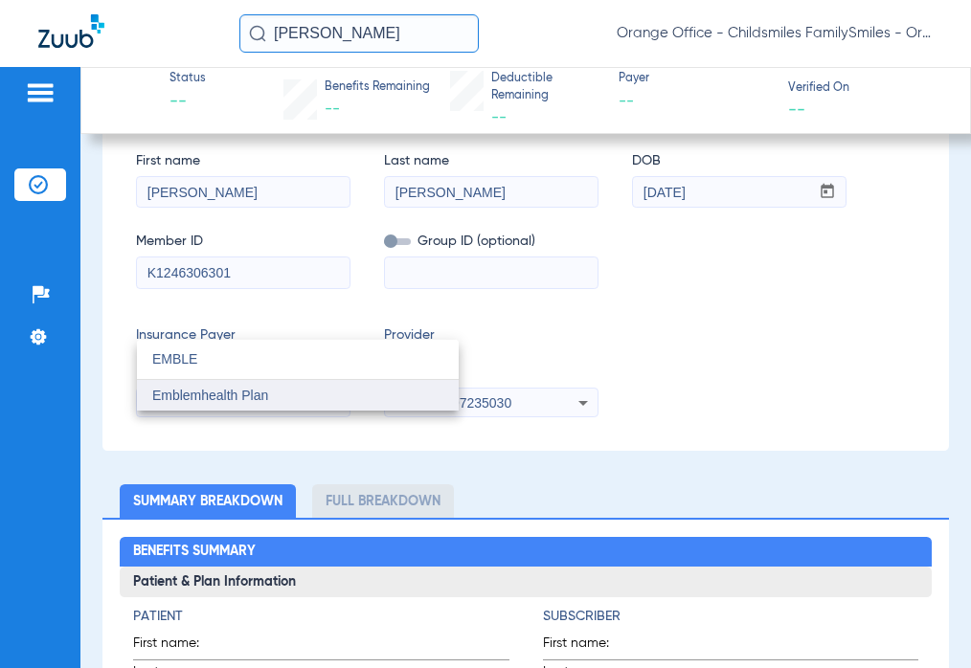
type input "EMBLE"
click at [237, 394] on span "Emblemhealth Plan" at bounding box center [210, 395] width 116 height 15
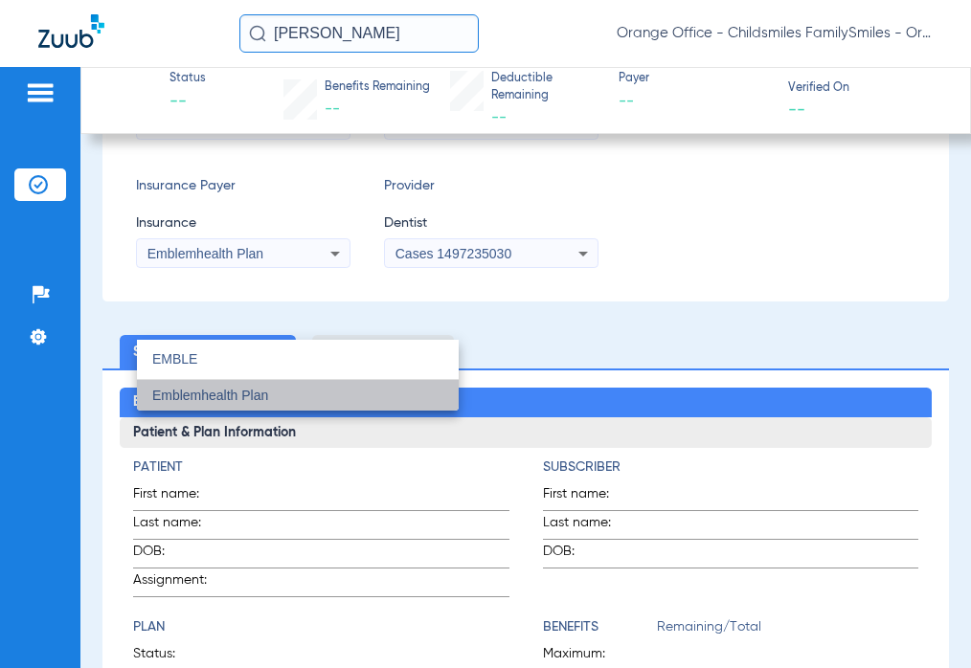
scroll to position [310, 0]
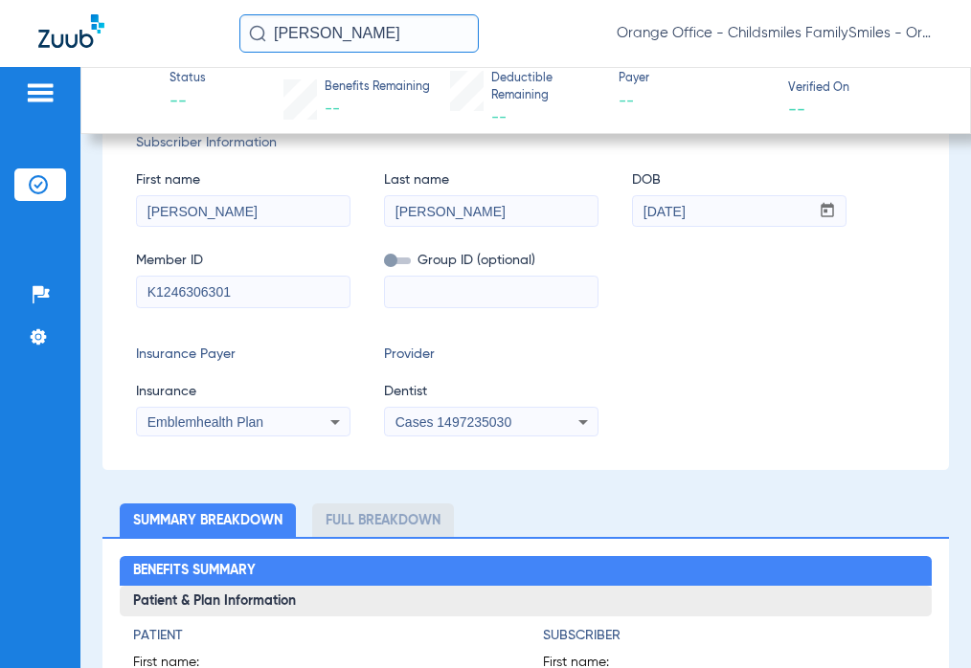
click at [557, 436] on mat-select "Cases 1497235030" at bounding box center [491, 422] width 215 height 31
click at [554, 422] on div "Cases 1497235030" at bounding box center [491, 422] width 213 height 23
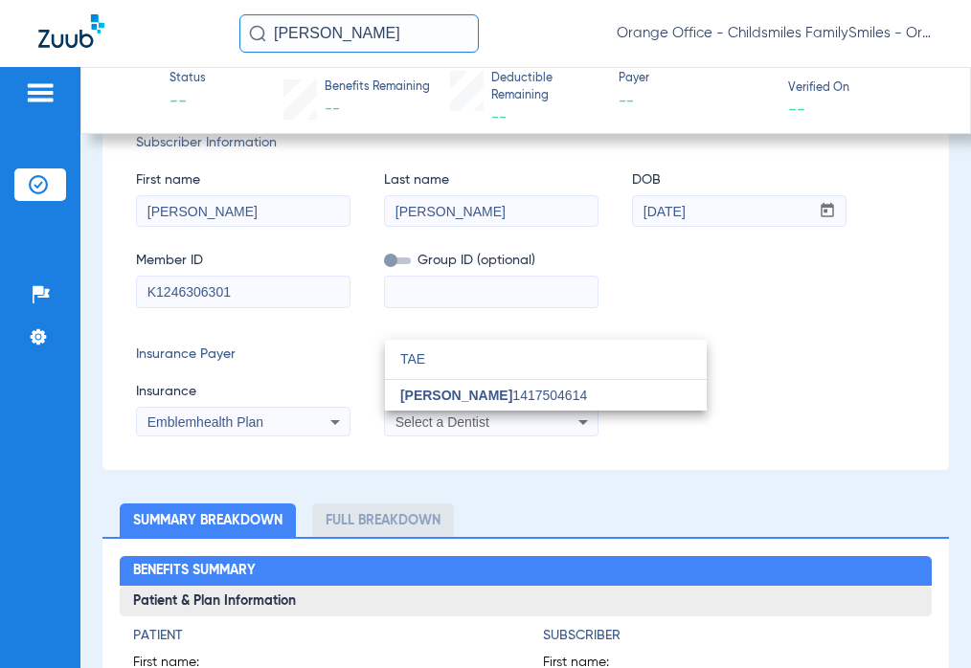
drag, startPoint x: 531, startPoint y: 373, endPoint x: 524, endPoint y: 387, distance: 15.4
click at [527, 380] on div "TAE close Tae Kim 1417504614" at bounding box center [546, 375] width 322 height 71
type input "TAE"
click at [523, 389] on span "[PERSON_NAME] 1417504614" at bounding box center [493, 395] width 187 height 13
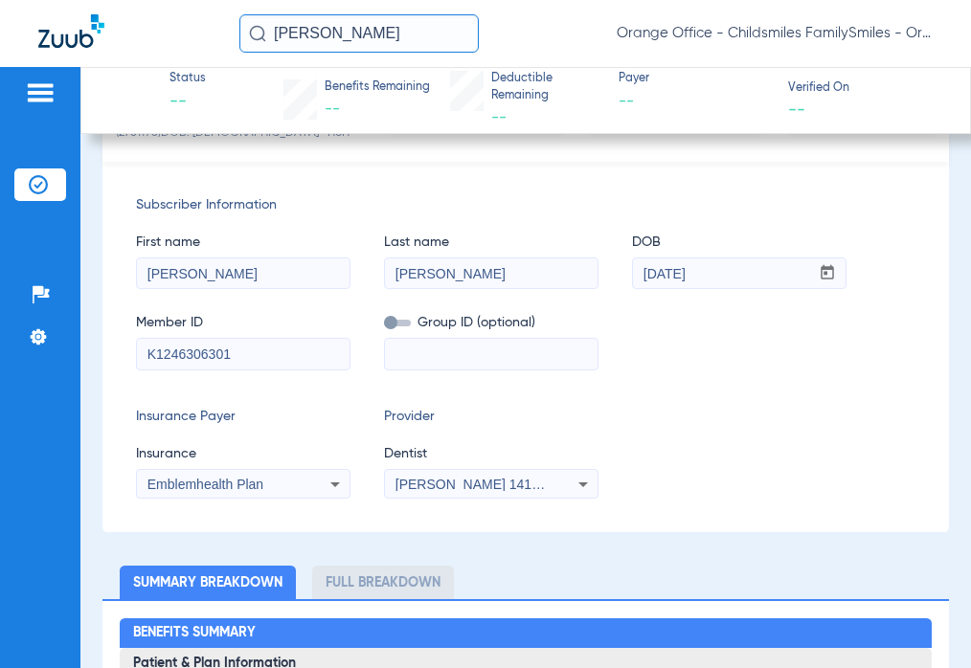
scroll to position [119, 0]
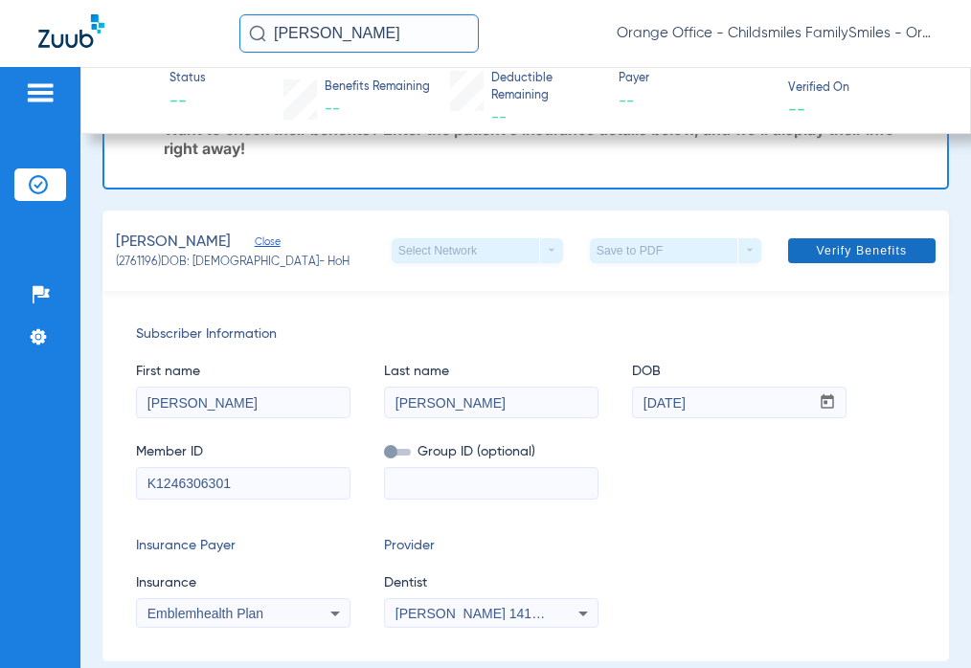
click at [854, 250] on span "Verify Benefits" at bounding box center [861, 250] width 91 height 15
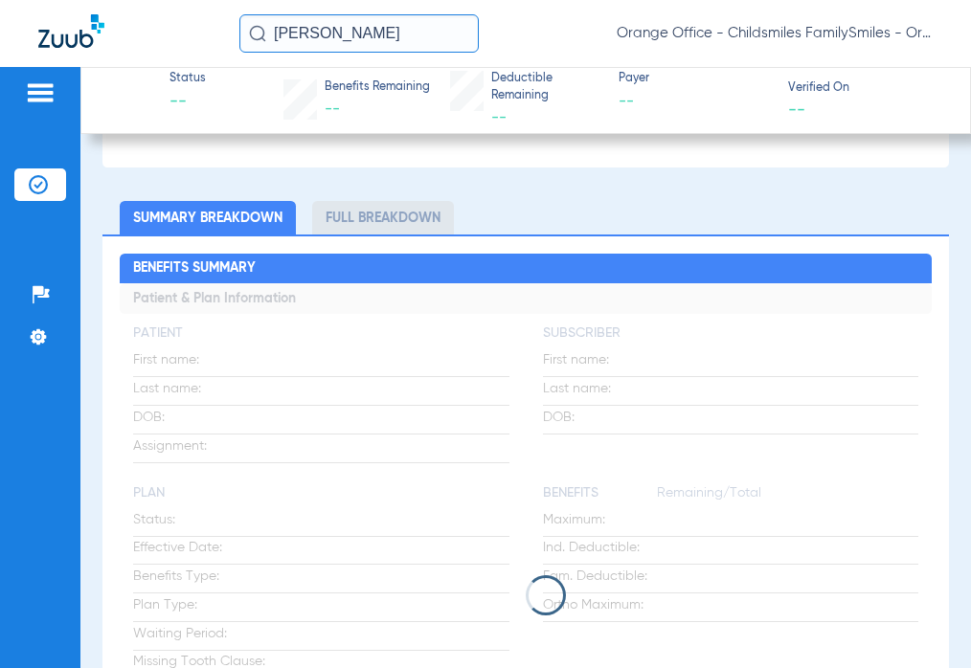
scroll to position [479, 0]
